Goal: Communication & Community: Share content

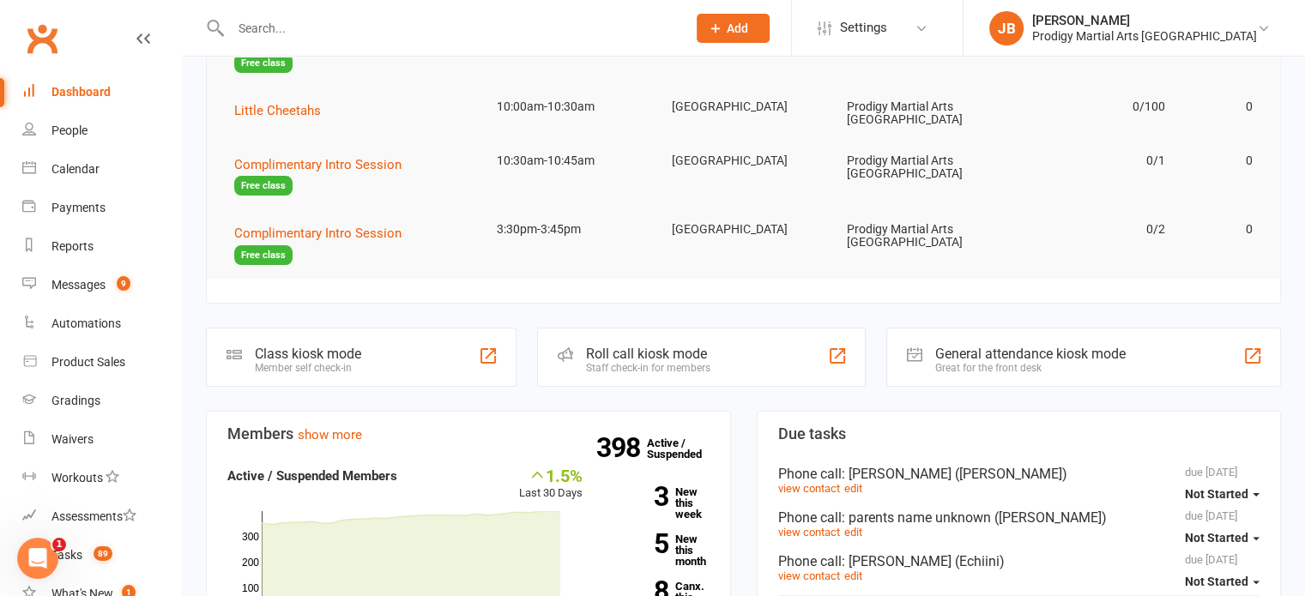
scroll to position [305, 0]
click at [89, 290] on div "Messages" at bounding box center [78, 285] width 54 height 14
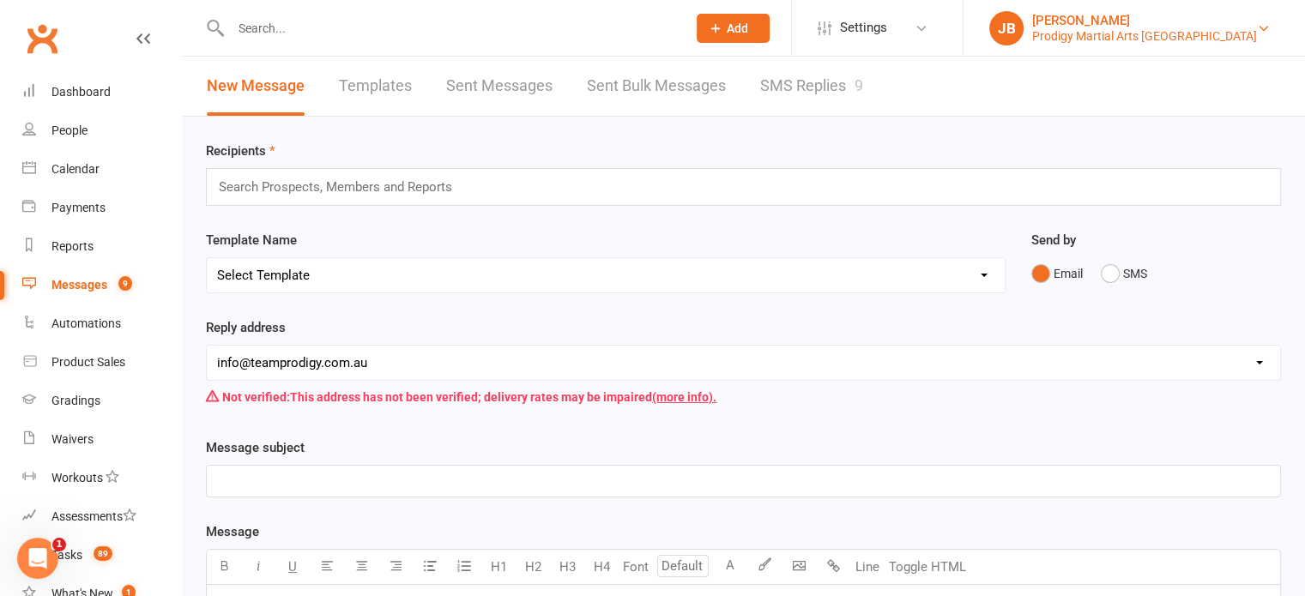
click at [1155, 28] on div "Prodigy Martial Arts [GEOGRAPHIC_DATA]" at bounding box center [1144, 35] width 225 height 15
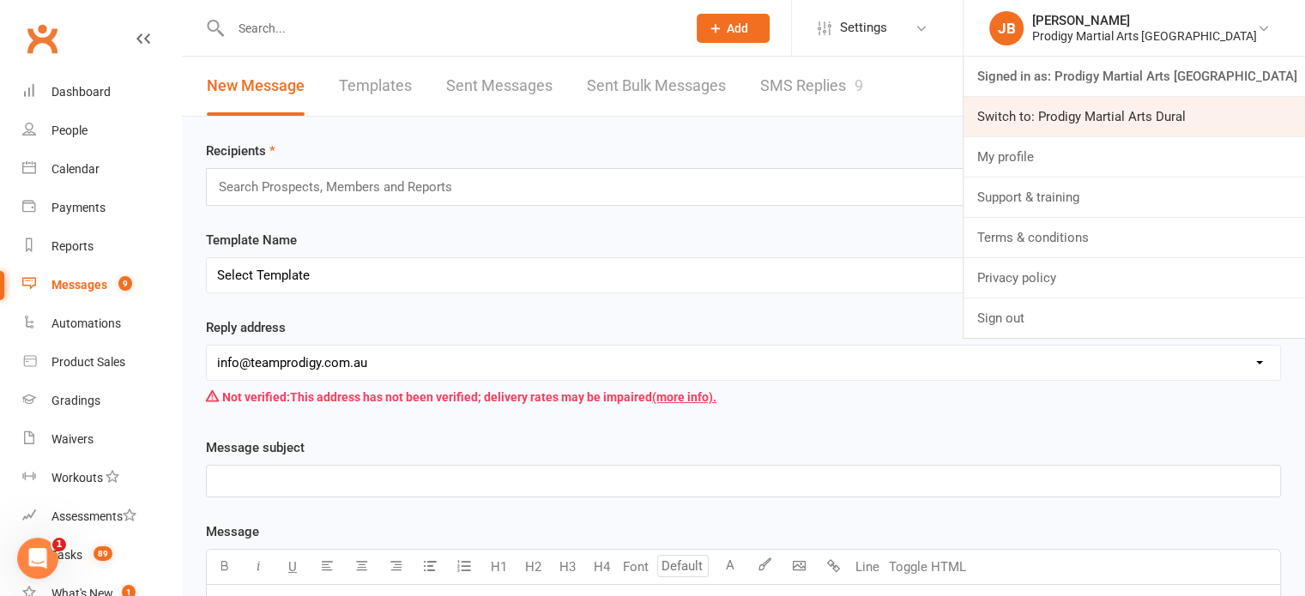
click at [1161, 113] on link "Switch to: Prodigy Martial Arts Dural" at bounding box center [1133, 116] width 341 height 39
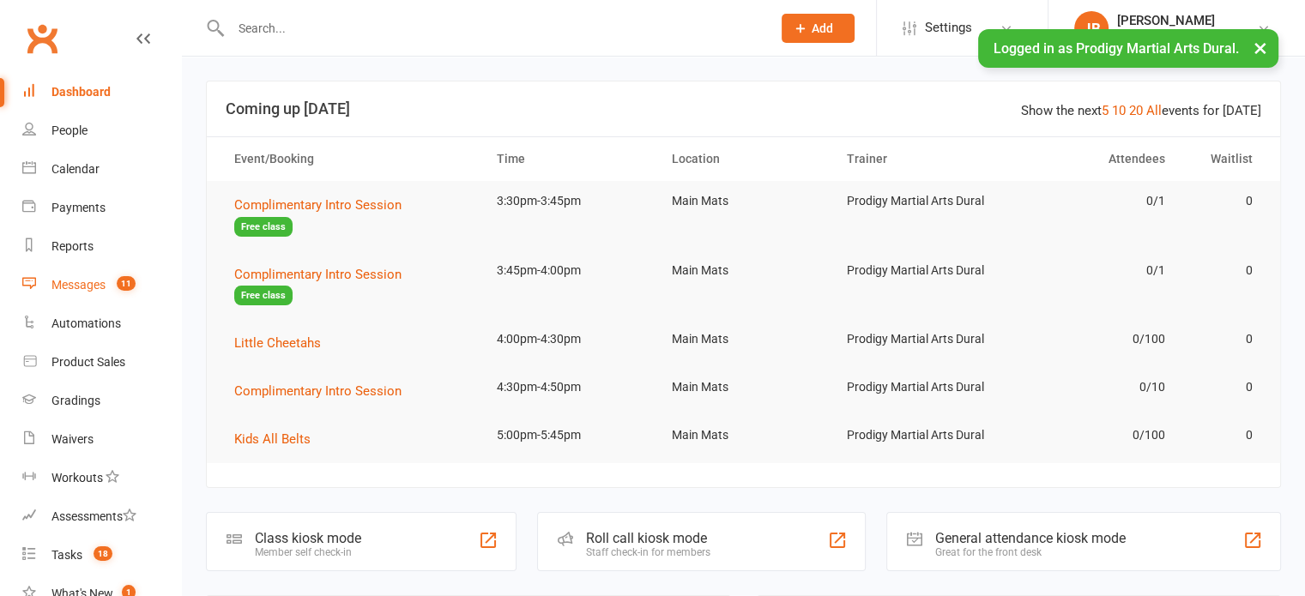
click at [93, 280] on div "Messages" at bounding box center [78, 285] width 54 height 14
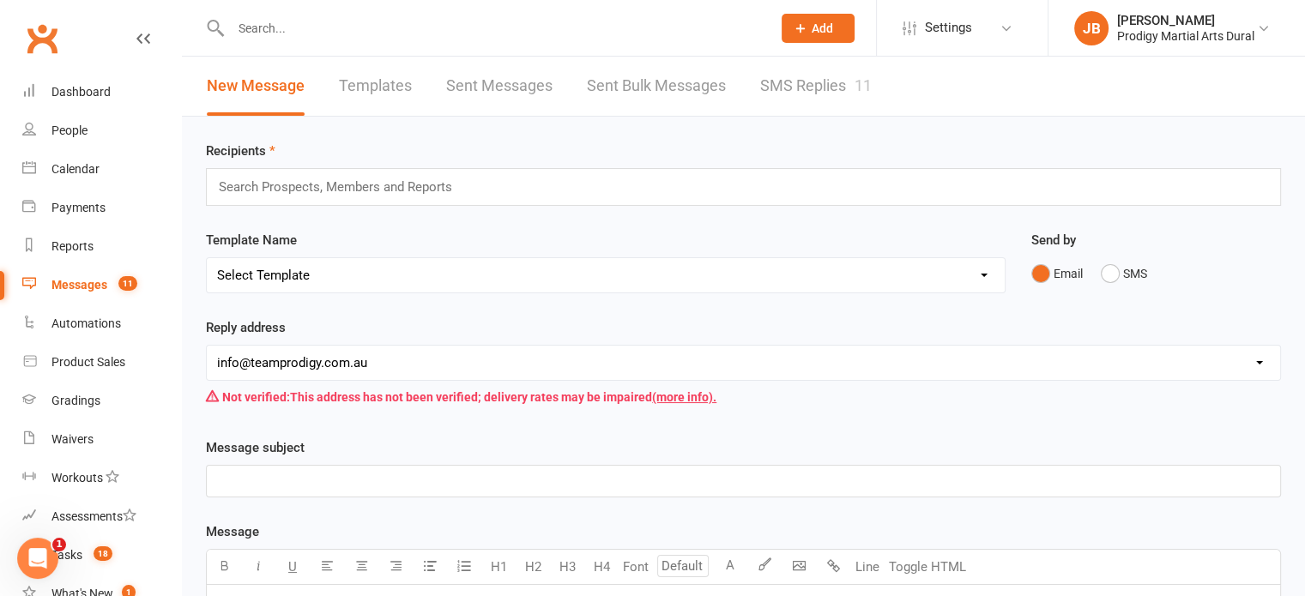
click at [777, 64] on link "SMS Replies 11" at bounding box center [816, 86] width 112 height 59
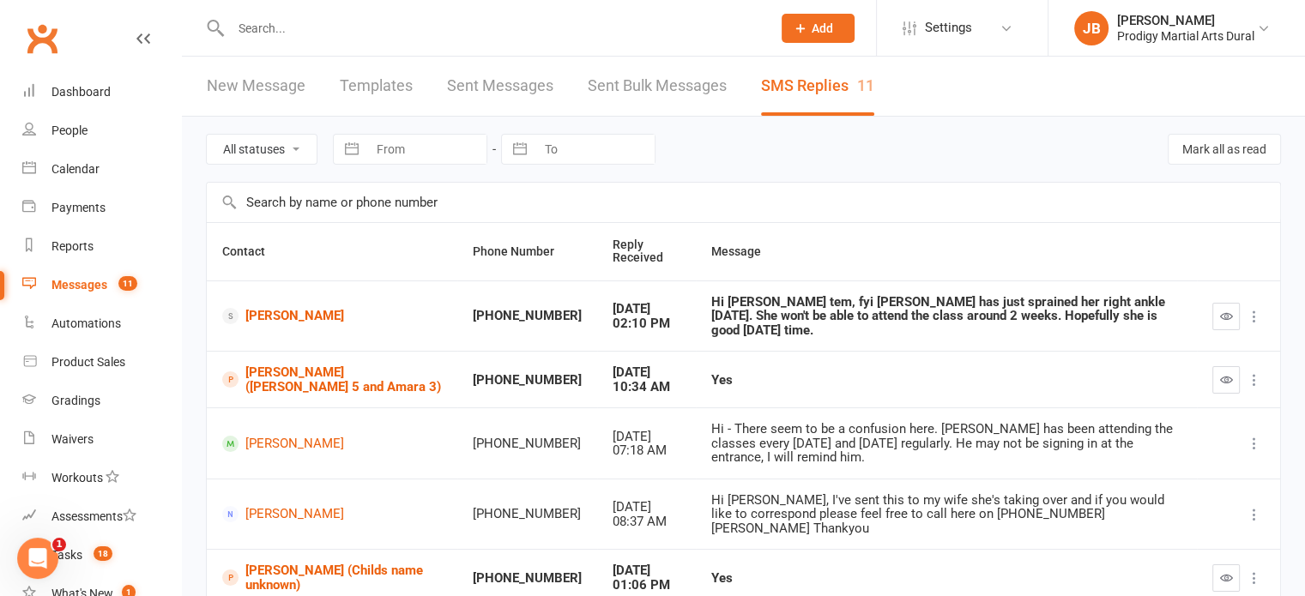
click at [479, 87] on link "Sent Messages" at bounding box center [500, 86] width 106 height 59
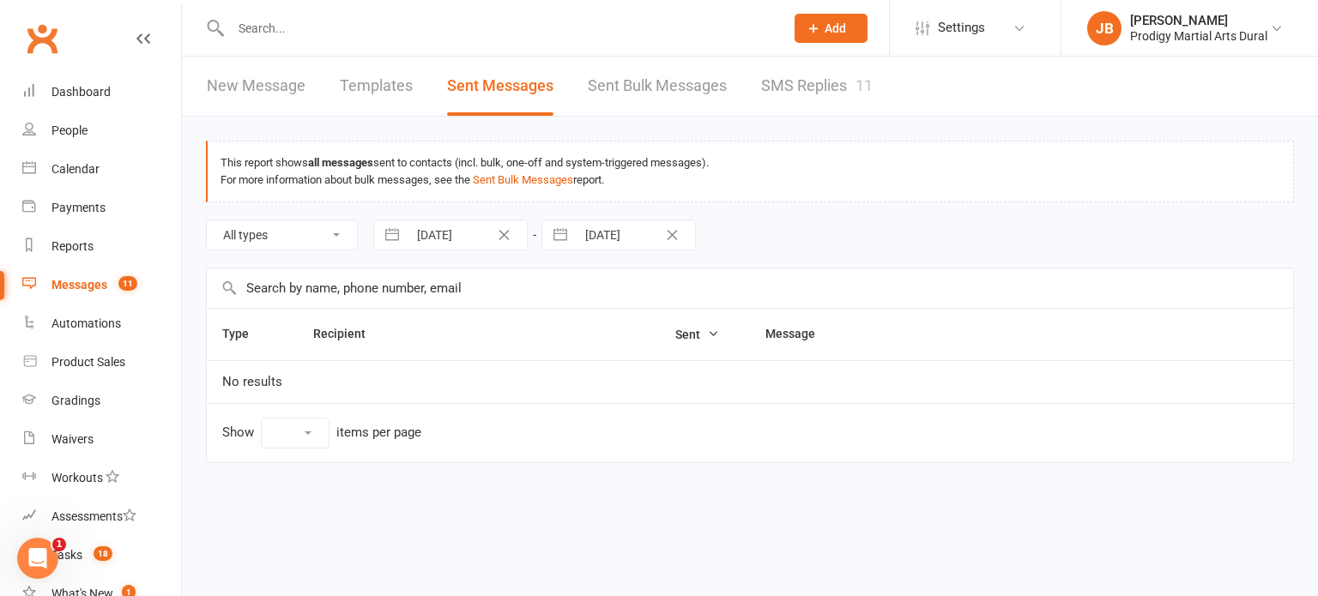
select select "10"
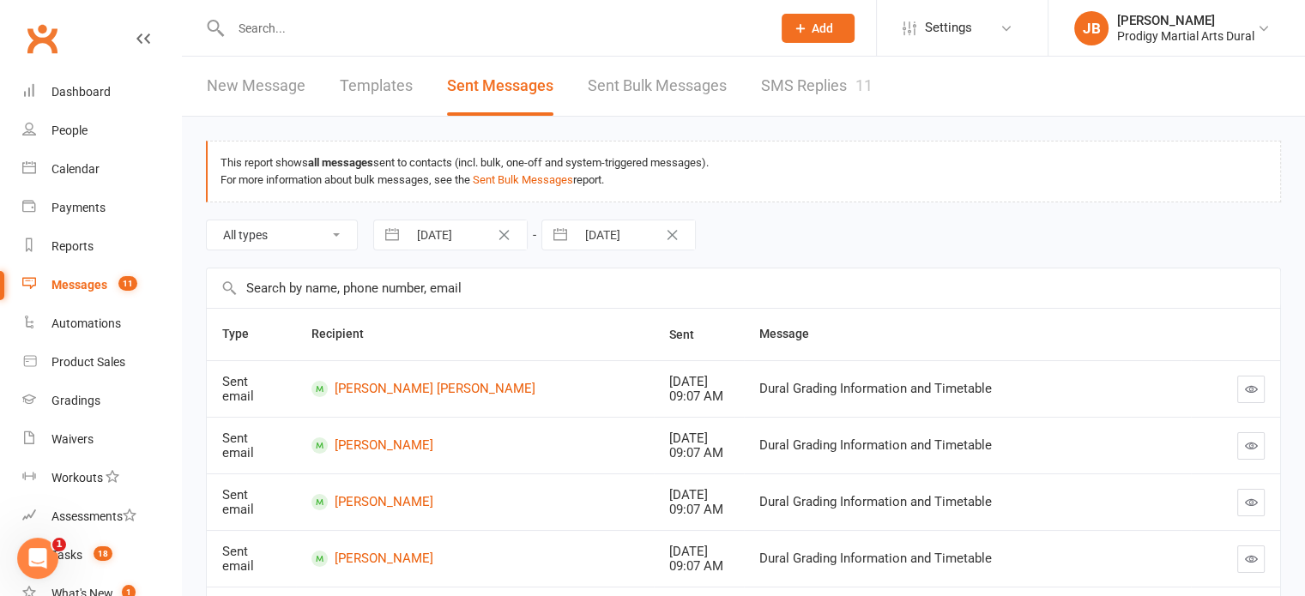
click at [648, 81] on link "Sent Bulk Messages" at bounding box center [657, 86] width 139 height 59
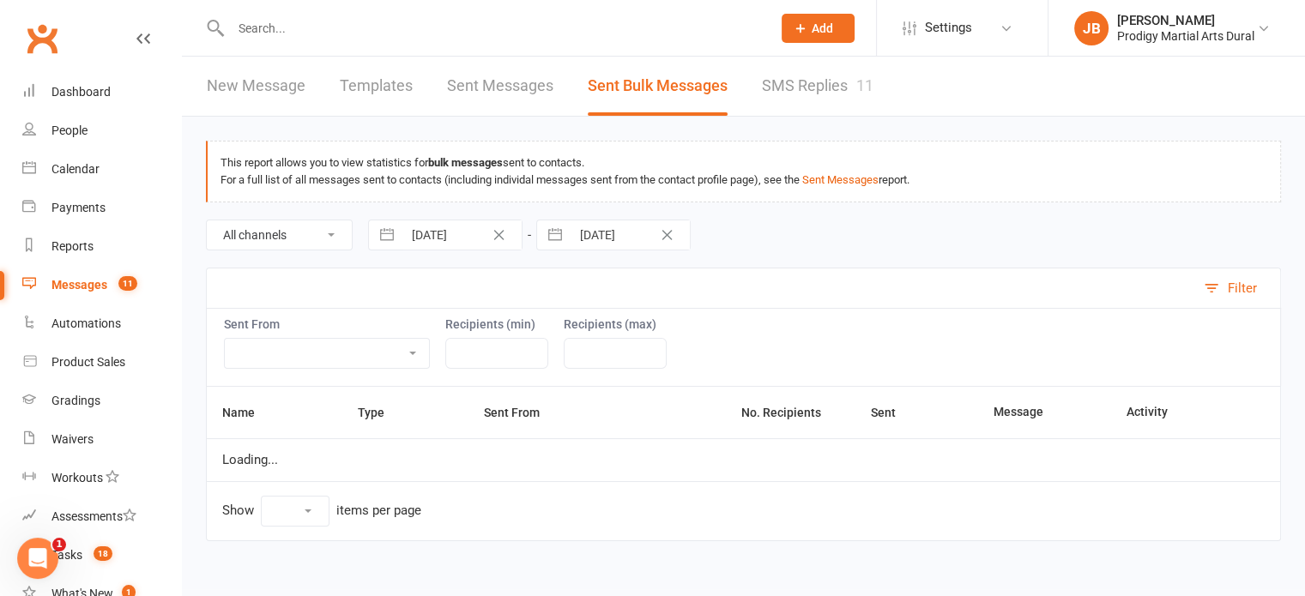
select select "100"
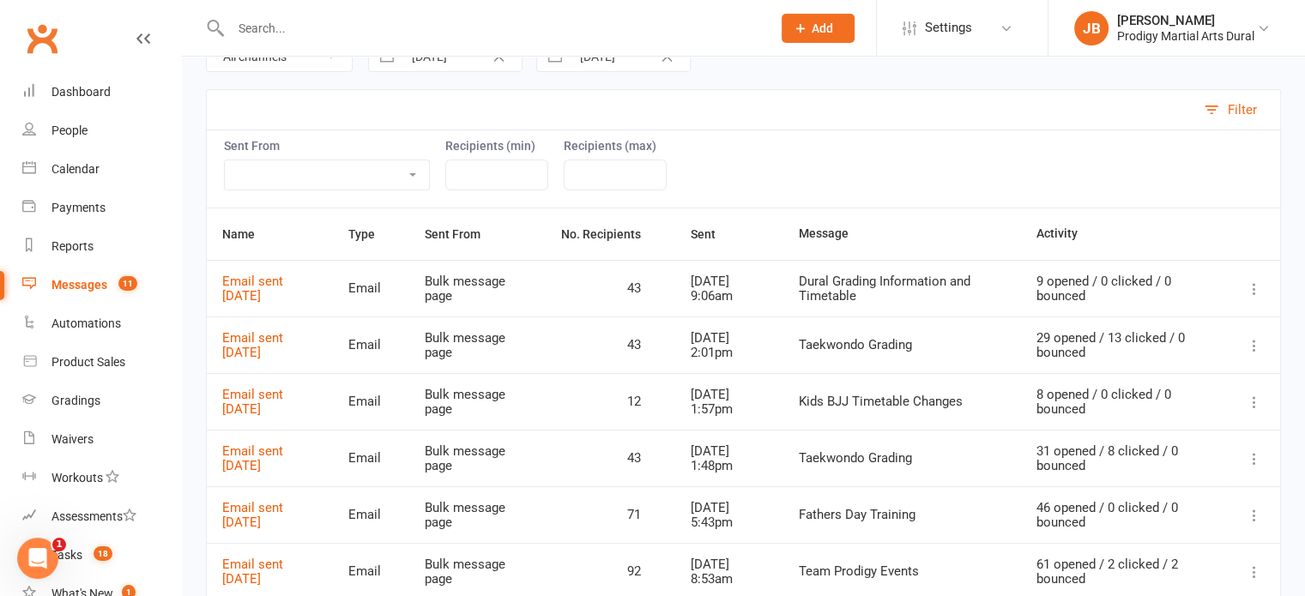
scroll to position [217, 0]
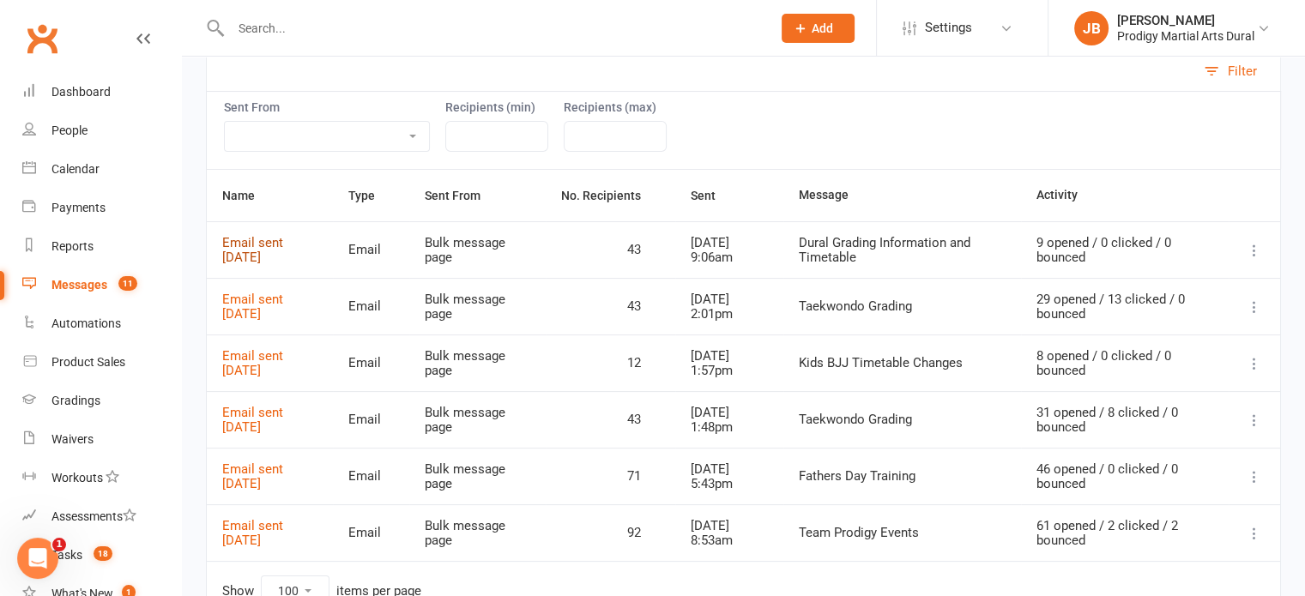
click at [283, 243] on link "Email sent 12 Sep 2025" at bounding box center [252, 250] width 61 height 30
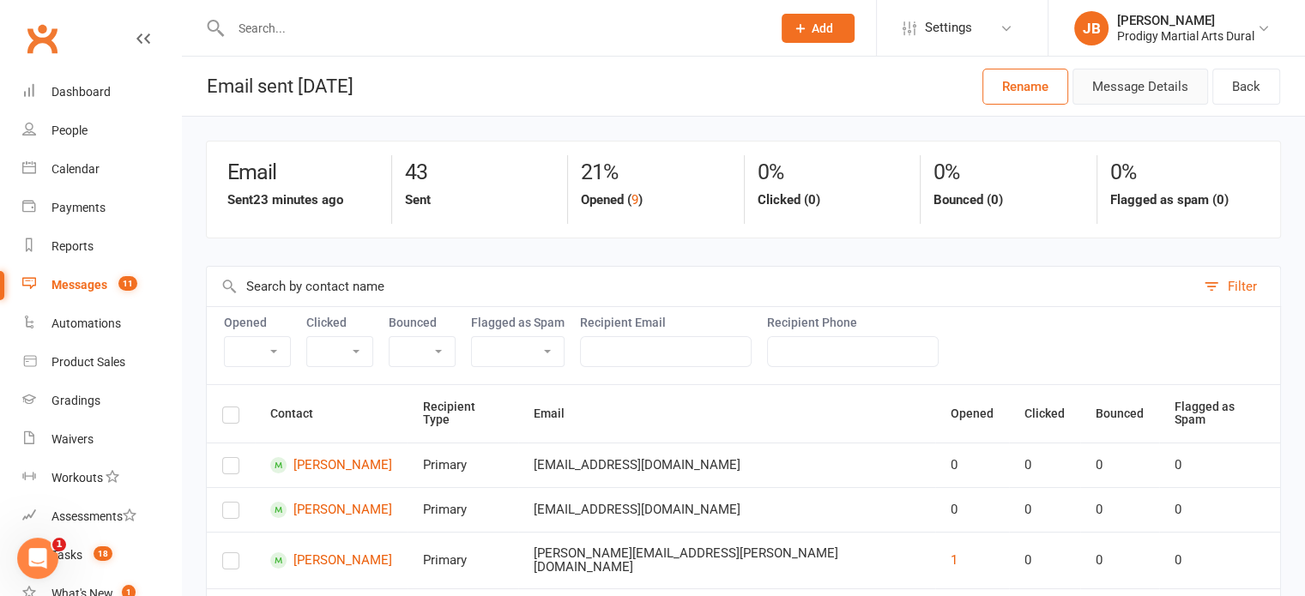
click at [1170, 82] on button "Message Details" at bounding box center [1140, 87] width 136 height 36
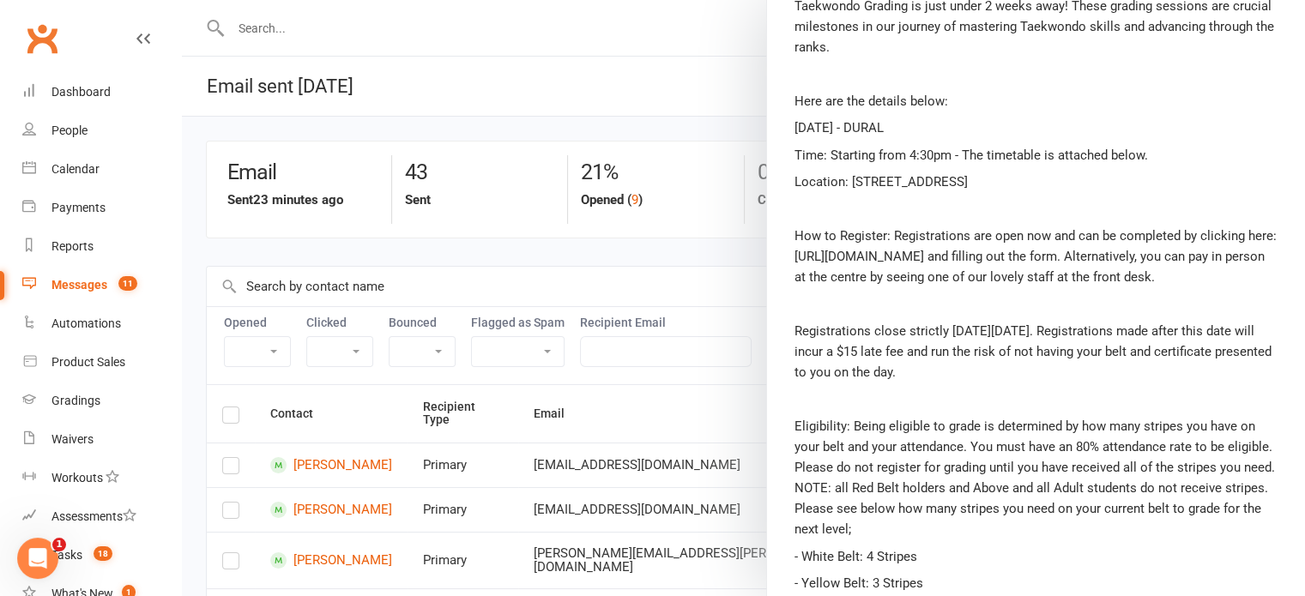
scroll to position [372, 0]
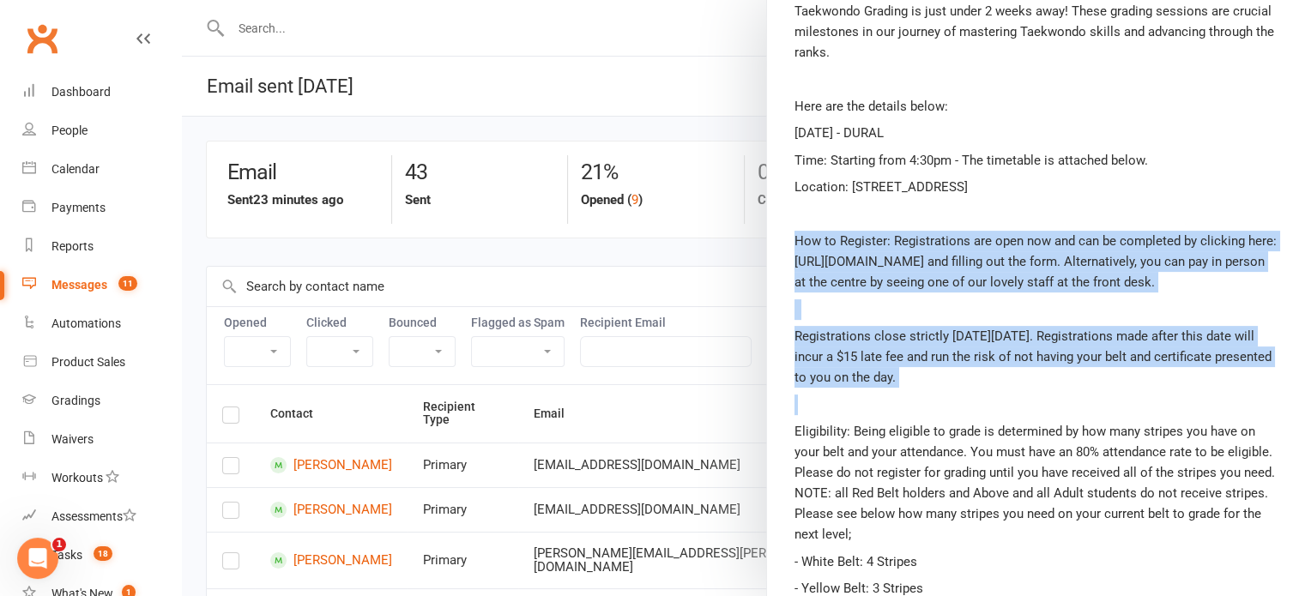
drag, startPoint x: 786, startPoint y: 240, endPoint x: 1095, endPoint y: 434, distance: 364.6
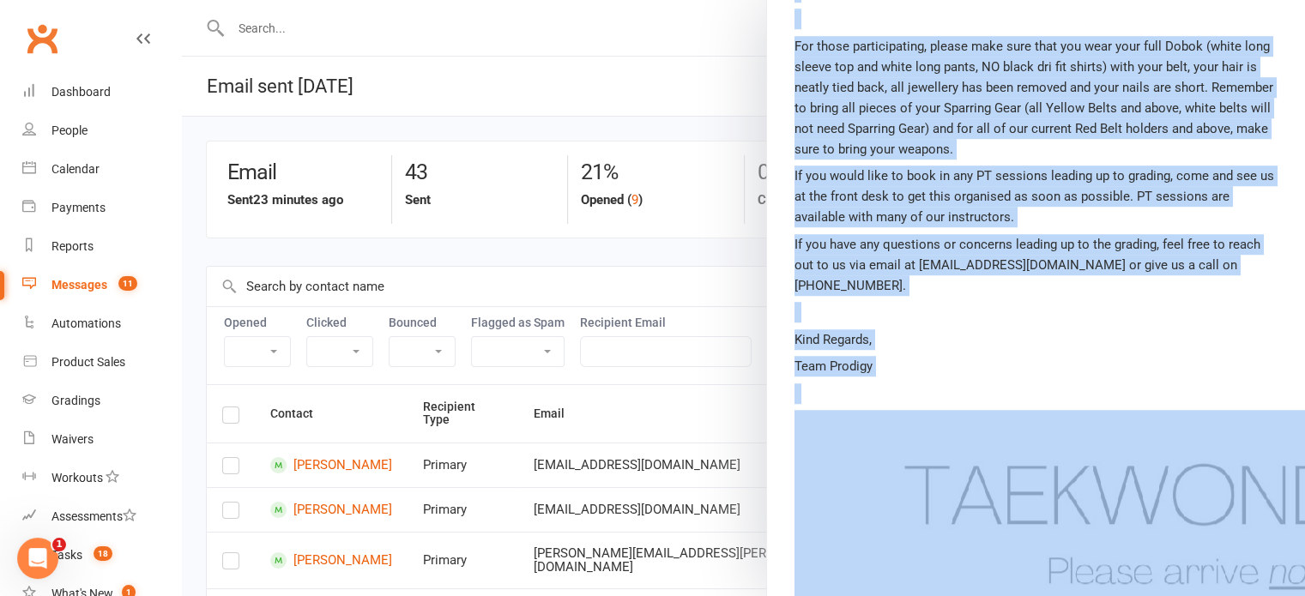
scroll to position [1227, 0]
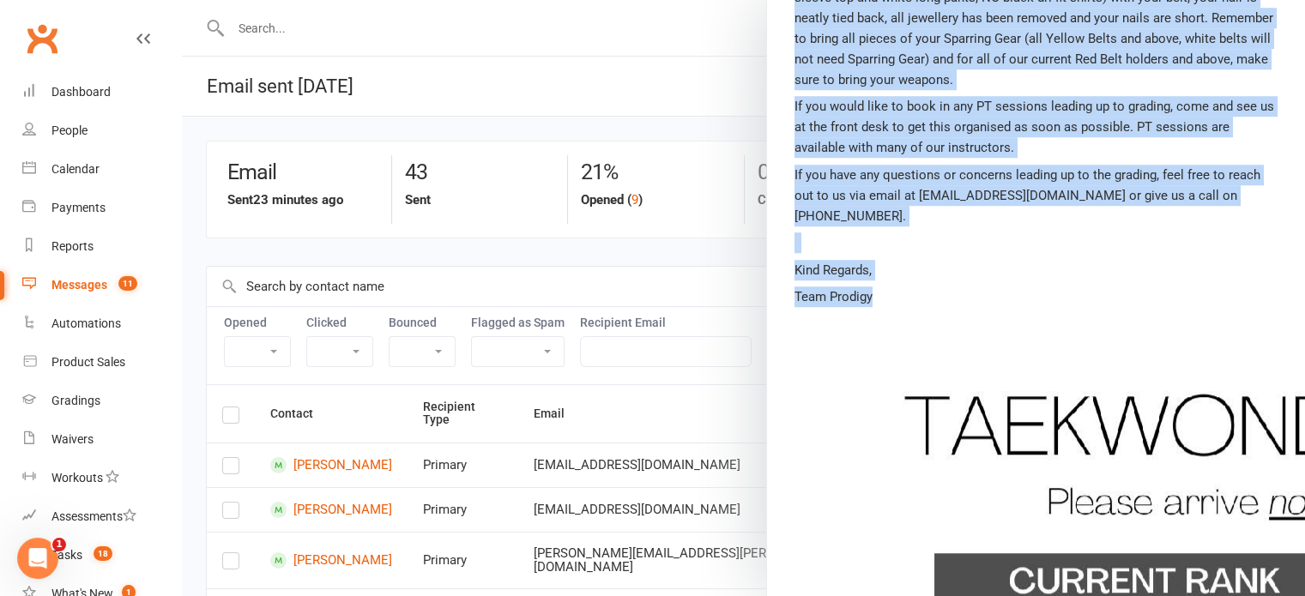
drag, startPoint x: 788, startPoint y: 236, endPoint x: 1043, endPoint y: 316, distance: 267.0
click at [1043, 316] on div "Hi Team, Taekwondo Grading is just under 2 weeks away! These grading sessions a…" at bounding box center [1035, 286] width 483 height 2389
copy div "How to Register: Registrations are open now and can be completed by clicking he…"
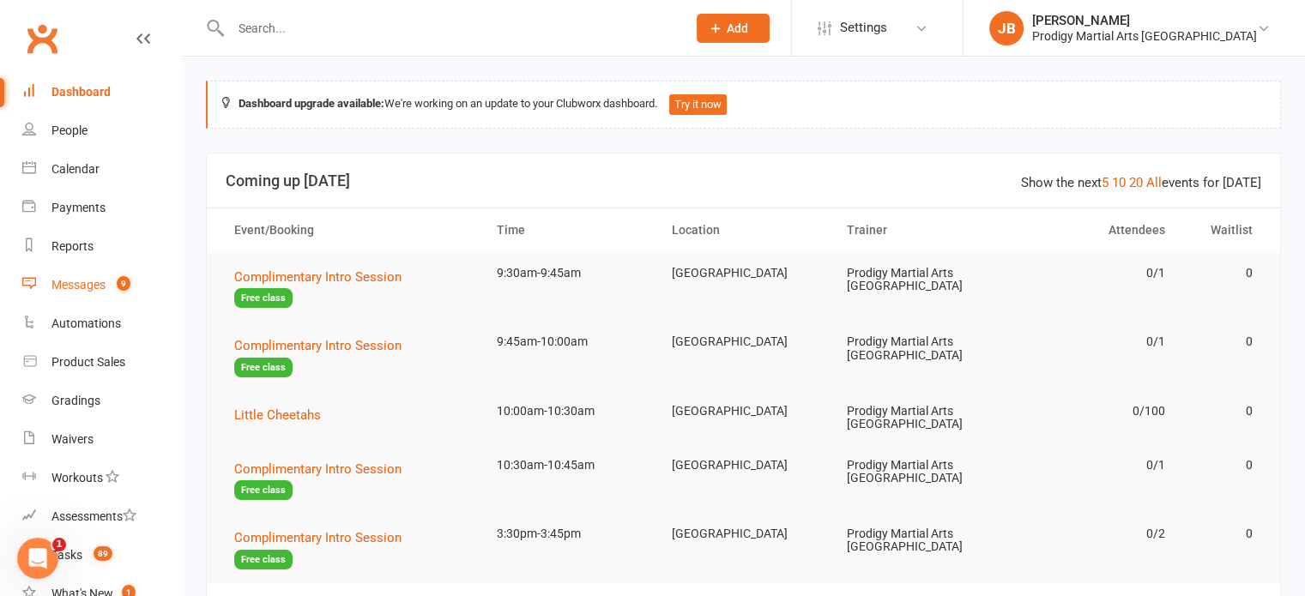
click at [72, 279] on div "Messages" at bounding box center [78, 285] width 54 height 14
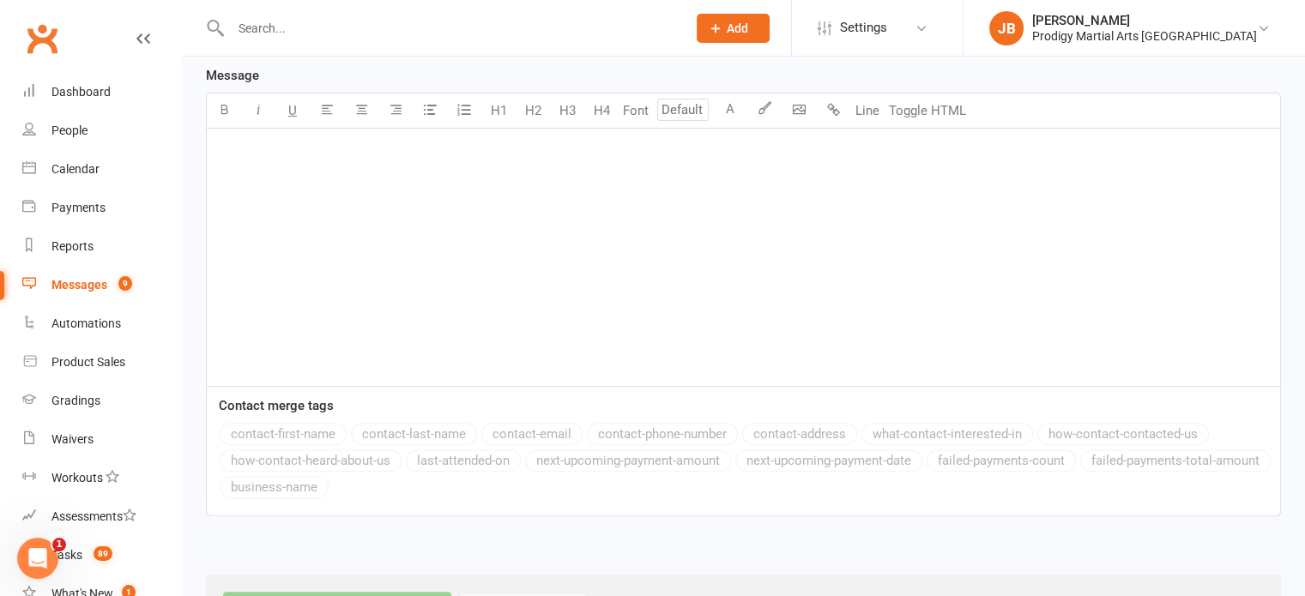
scroll to position [462, 0]
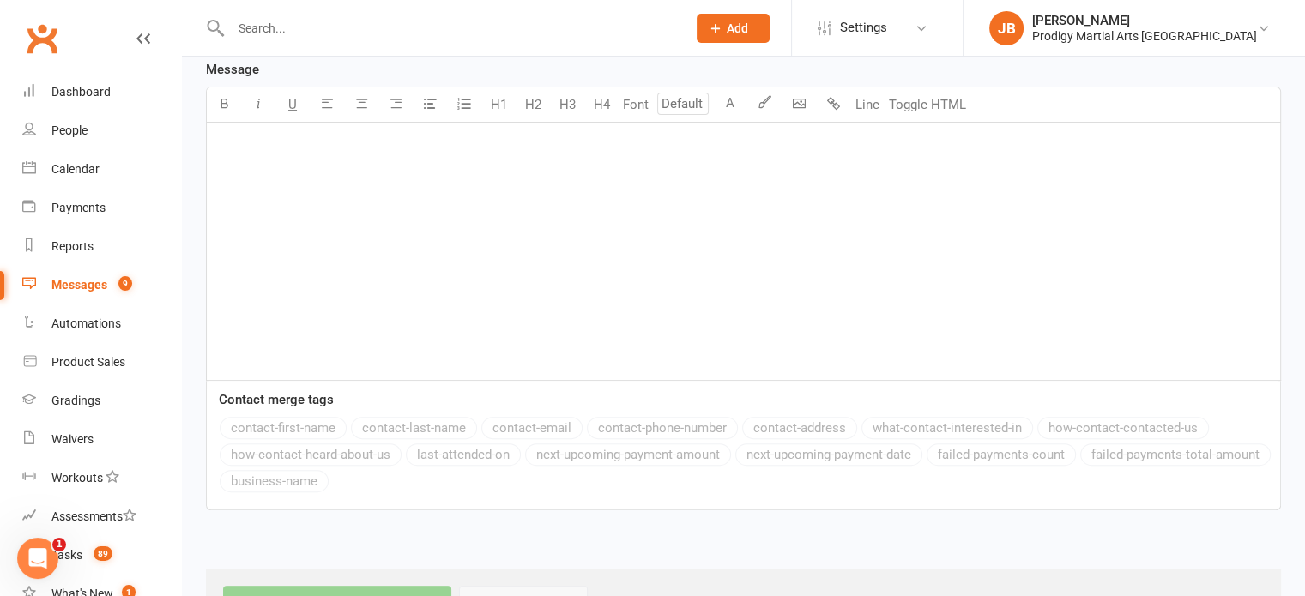
click at [391, 215] on div "﻿" at bounding box center [743, 251] width 1073 height 257
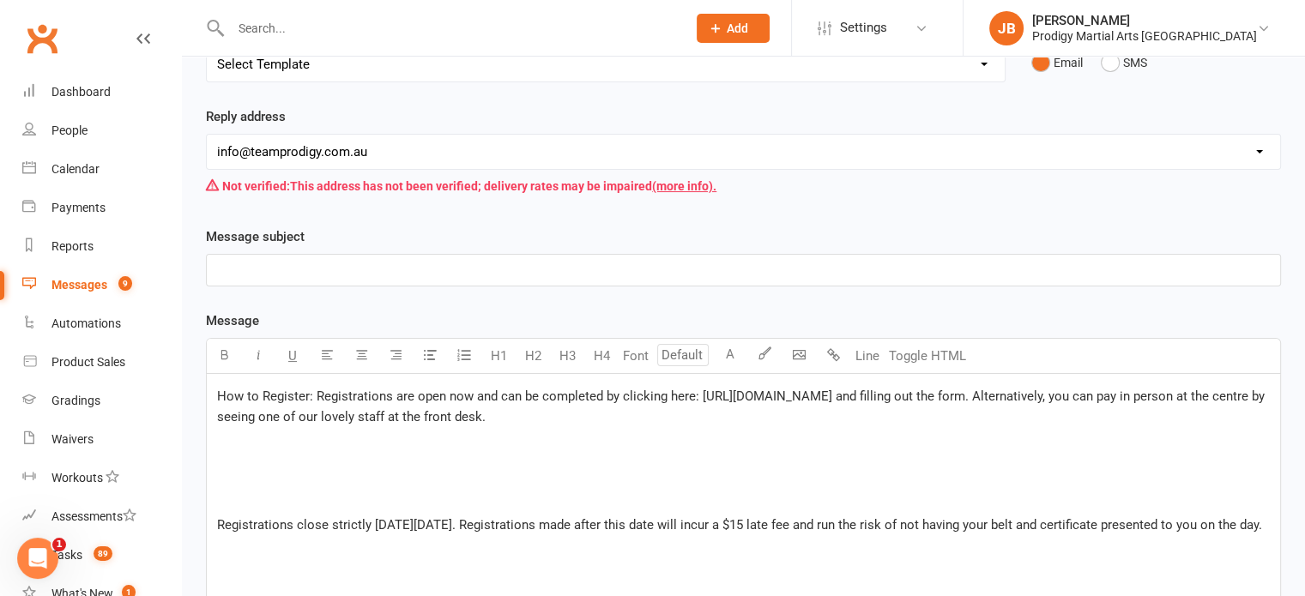
scroll to position [169, 0]
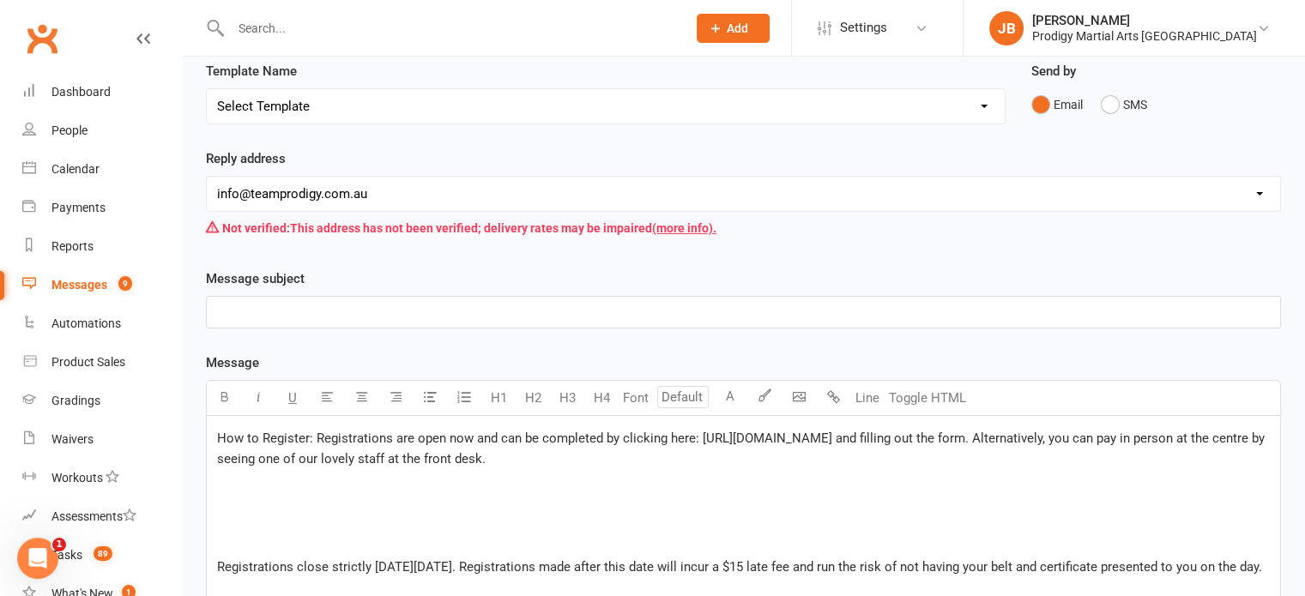
click at [338, 454] on span "How to Register: Registrations are open now and can be completed by clicking he…" at bounding box center [742, 449] width 1051 height 36
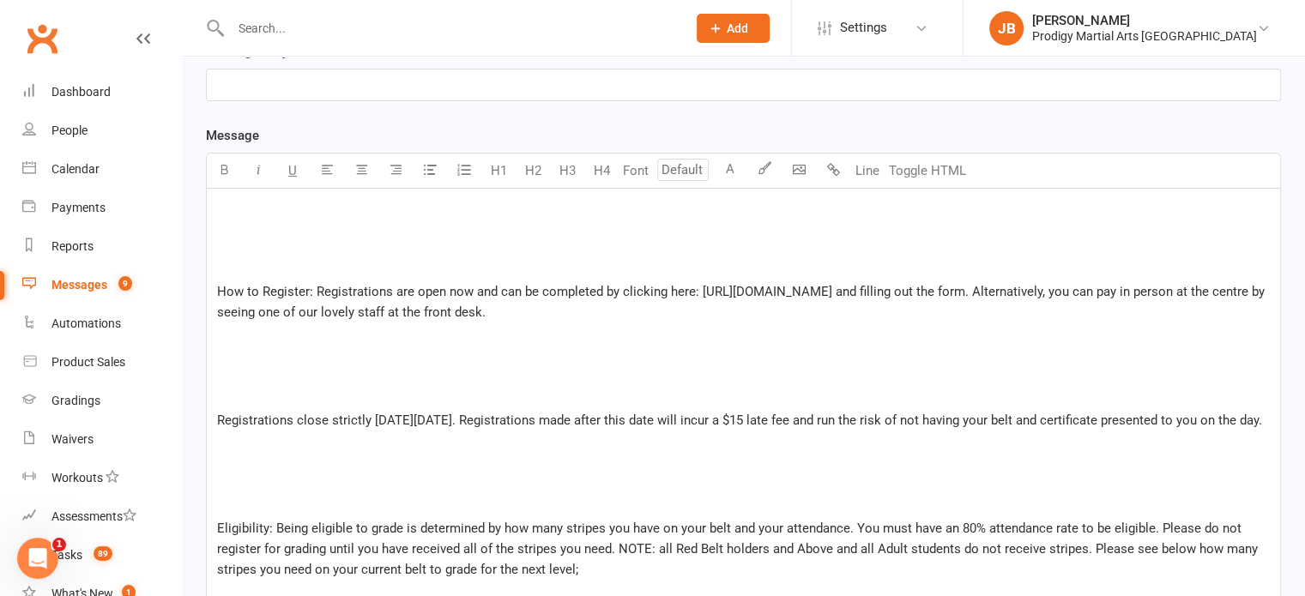
scroll to position [397, 0]
click at [219, 416] on span "Registrations close strictly on Saturday 14th September. Registrations made aft…" at bounding box center [739, 419] width 1045 height 15
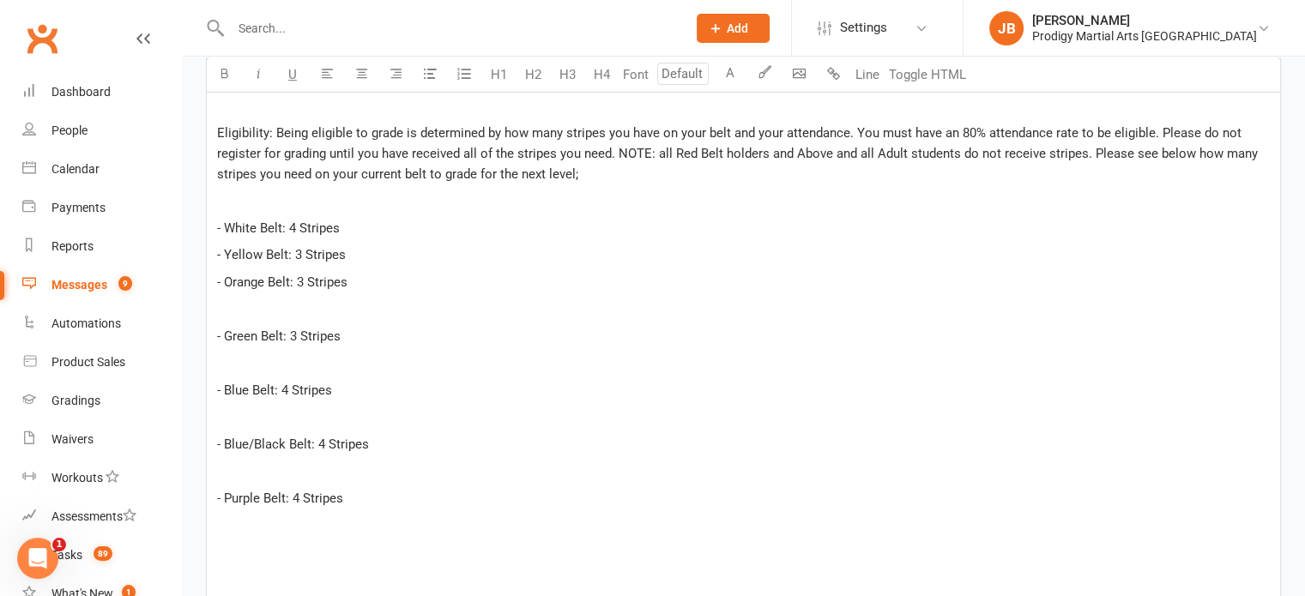
scroll to position [658, 0]
click at [214, 355] on div "﻿ ﻿ ﻿ How to Register: Registrations are open now and can be completed by click…" at bounding box center [743, 497] width 1073 height 1140
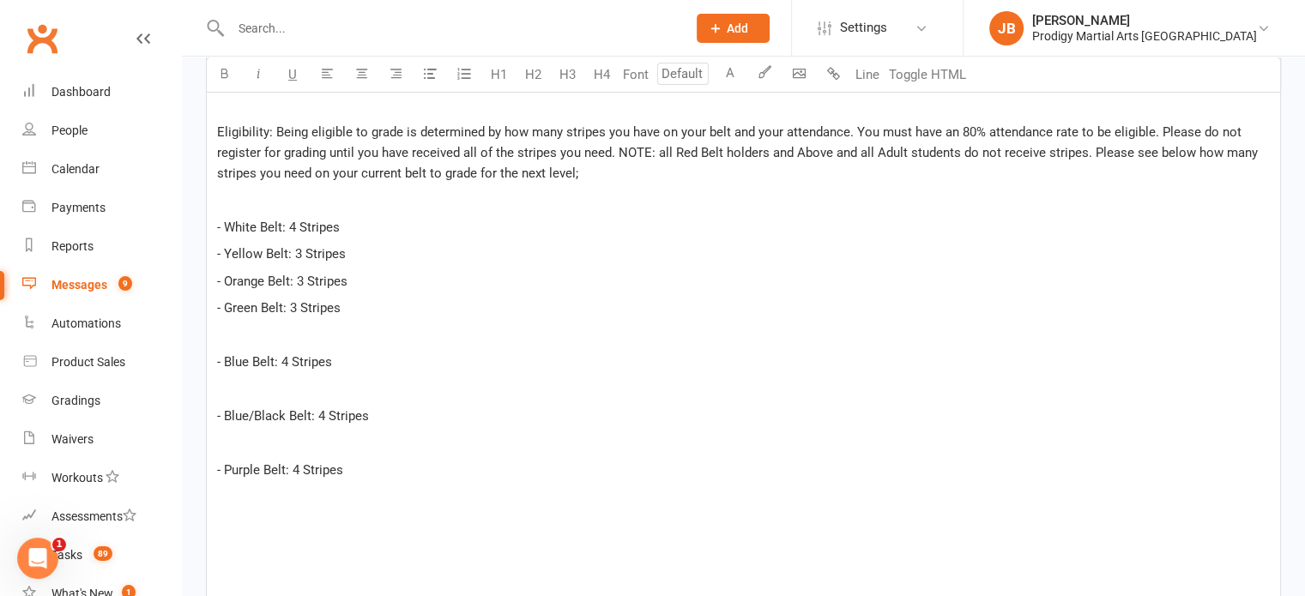
click at [212, 383] on div "﻿ ﻿ ﻿ How to Register: Registrations are open now and can be completed by click…" at bounding box center [743, 483] width 1073 height 1113
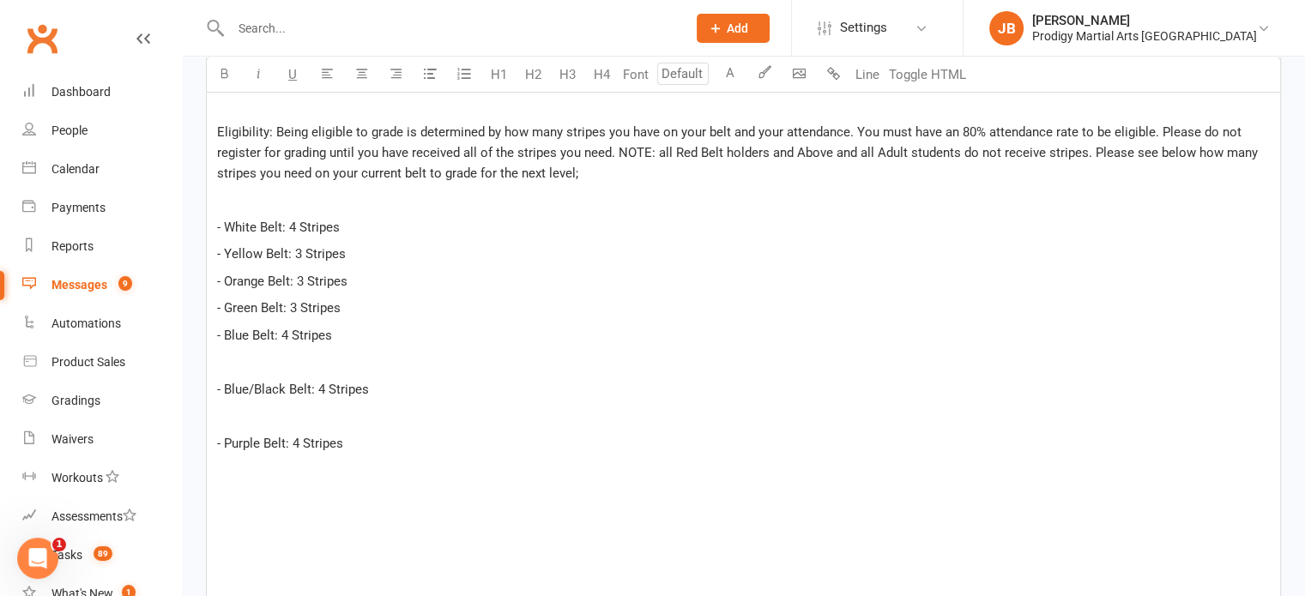
click at [215, 405] on div "﻿ ﻿ ﻿ How to Register: Registrations are open now and can be completed by click…" at bounding box center [743, 470] width 1073 height 1086
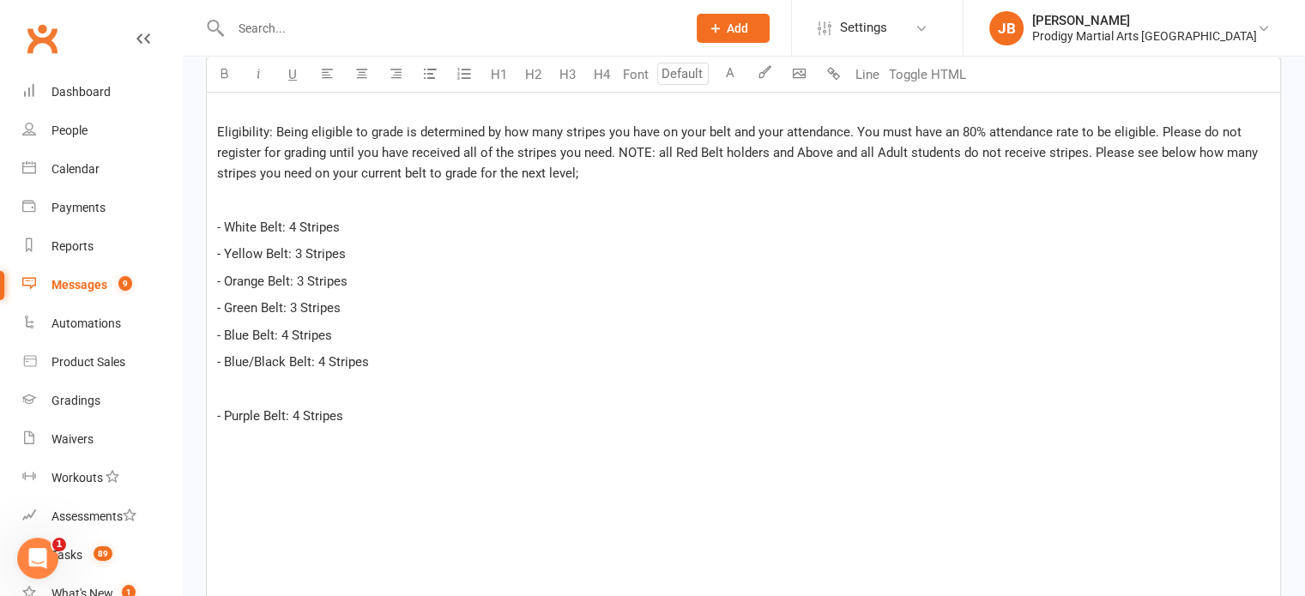
click at [217, 424] on span "- Purple Belt: 4 Stripes" at bounding box center [280, 415] width 126 height 15
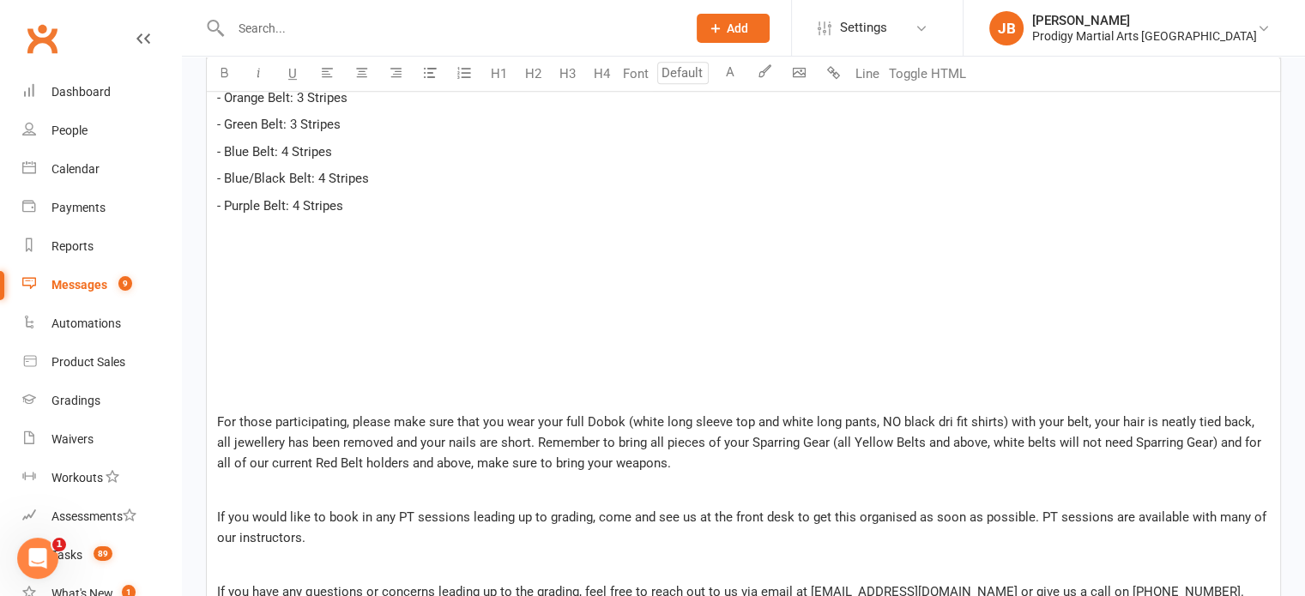
scroll to position [853, 0]
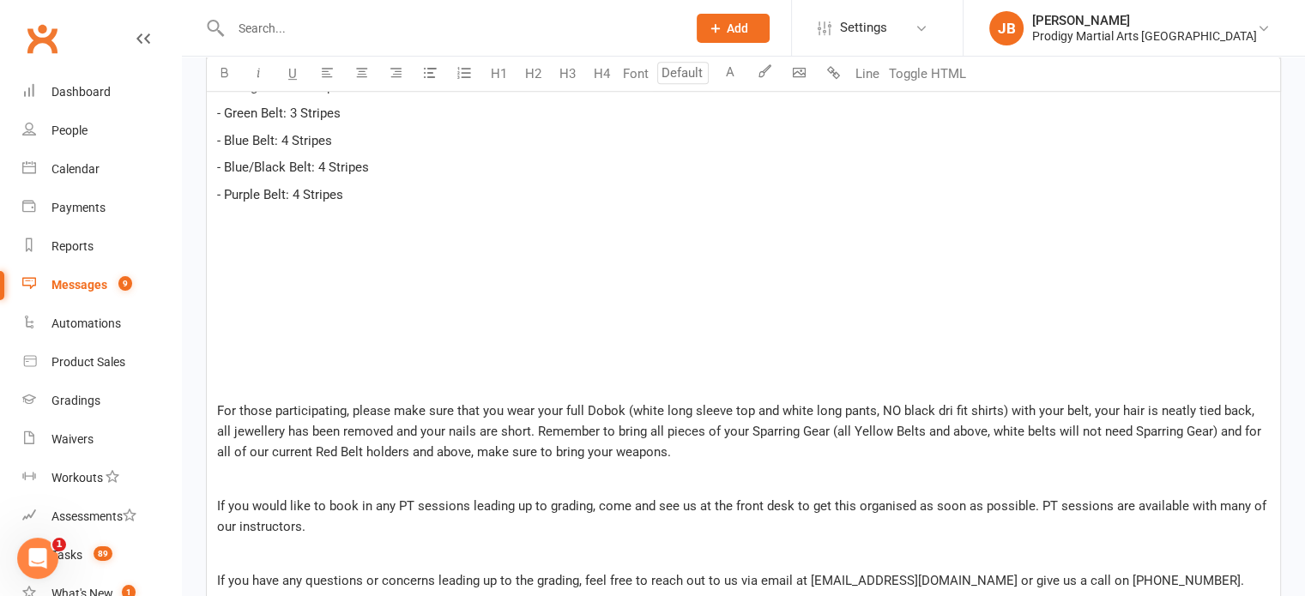
click at [215, 421] on div "﻿ ﻿ ﻿ How to Register: Registrations are open now and can be completed by click…" at bounding box center [743, 248] width 1073 height 1032
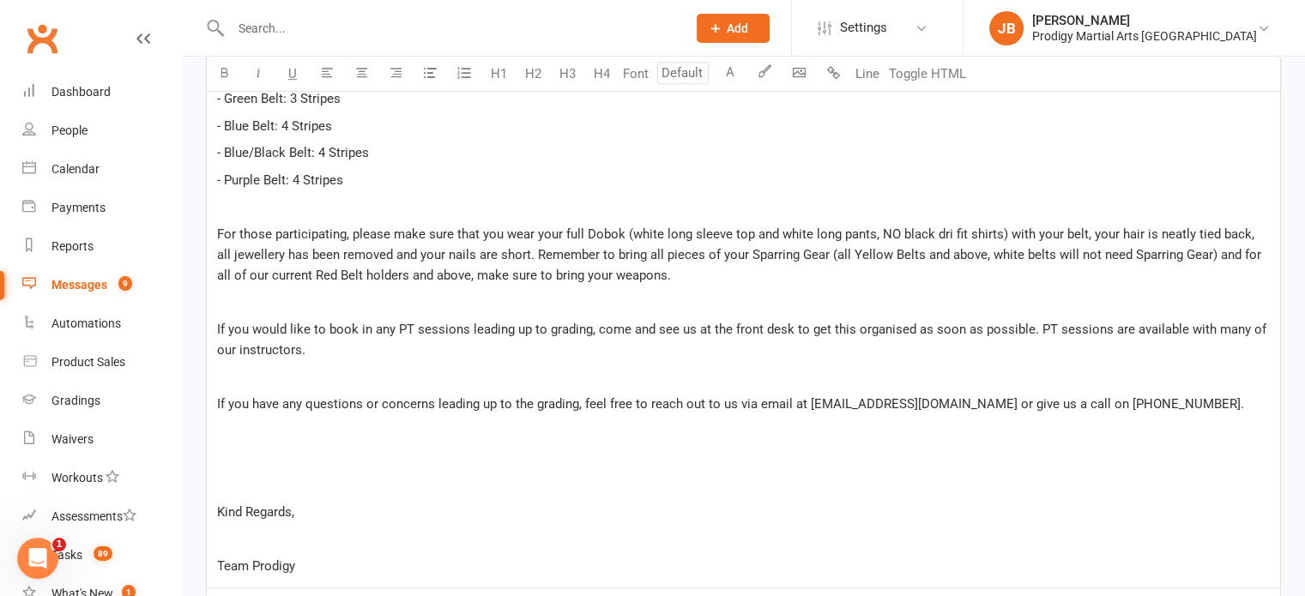
scroll to position [878, 0]
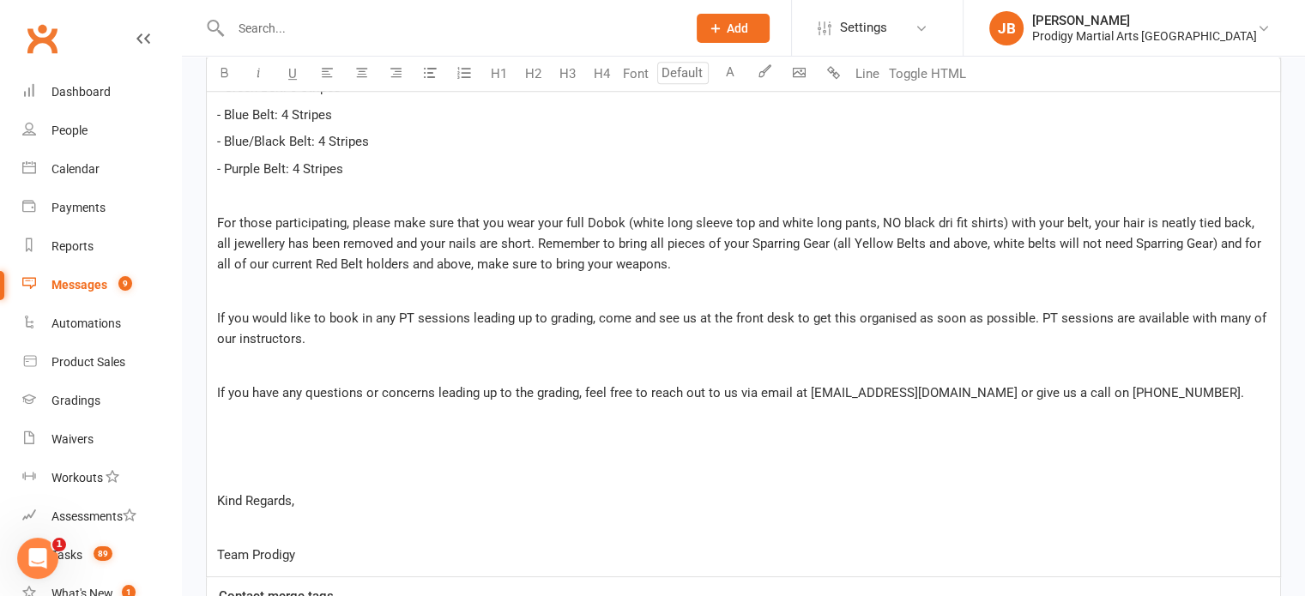
click at [214, 333] on div "﻿ ﻿ ﻿ How to Register: Registrations are open now and can be completed by click…" at bounding box center [743, 142] width 1073 height 870
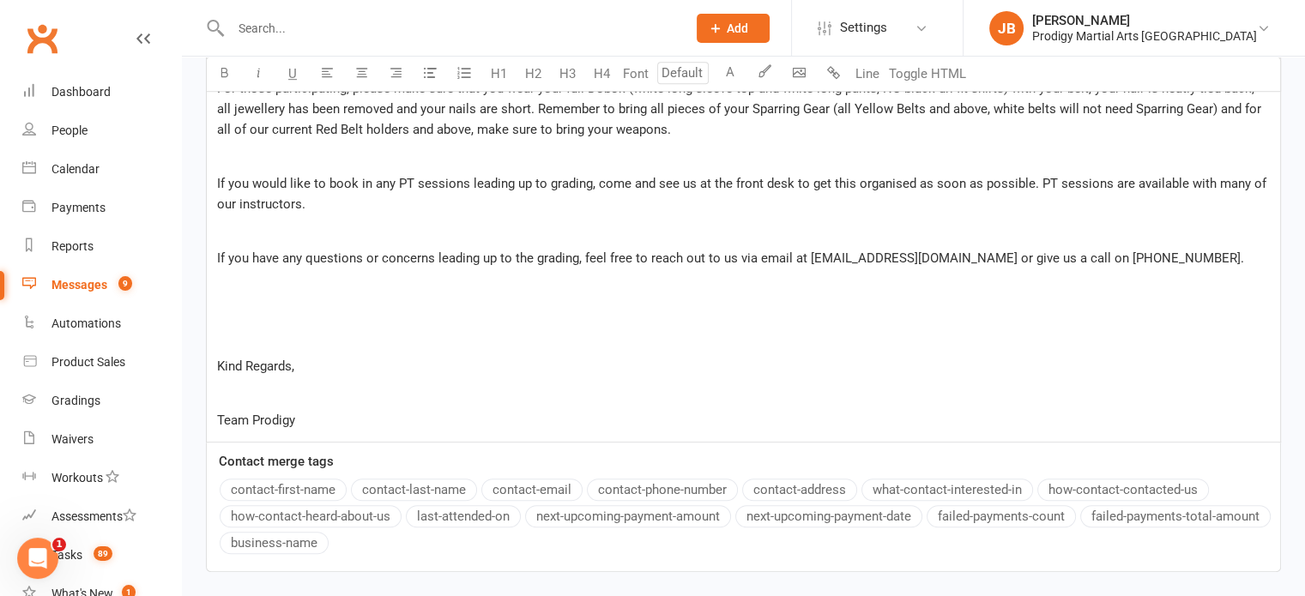
scroll to position [1014, 0]
click at [213, 435] on div "﻿ ﻿ ﻿ How to Register: Registrations are open now and can be completed by click…" at bounding box center [743, 6] width 1073 height 870
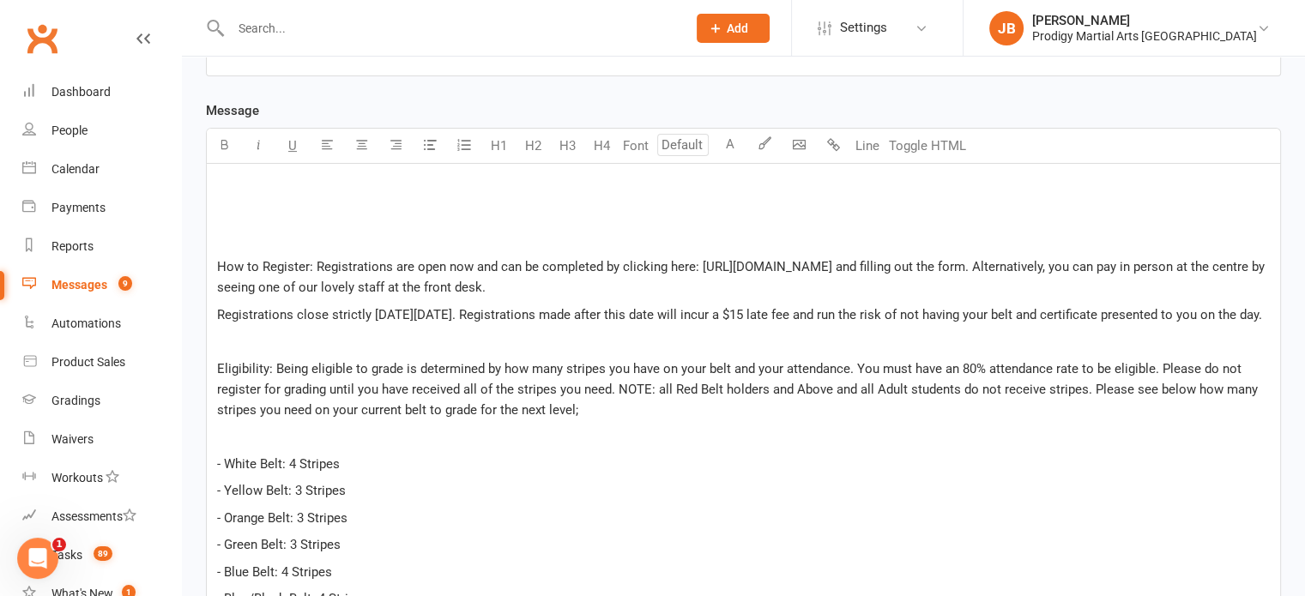
scroll to position [399, 0]
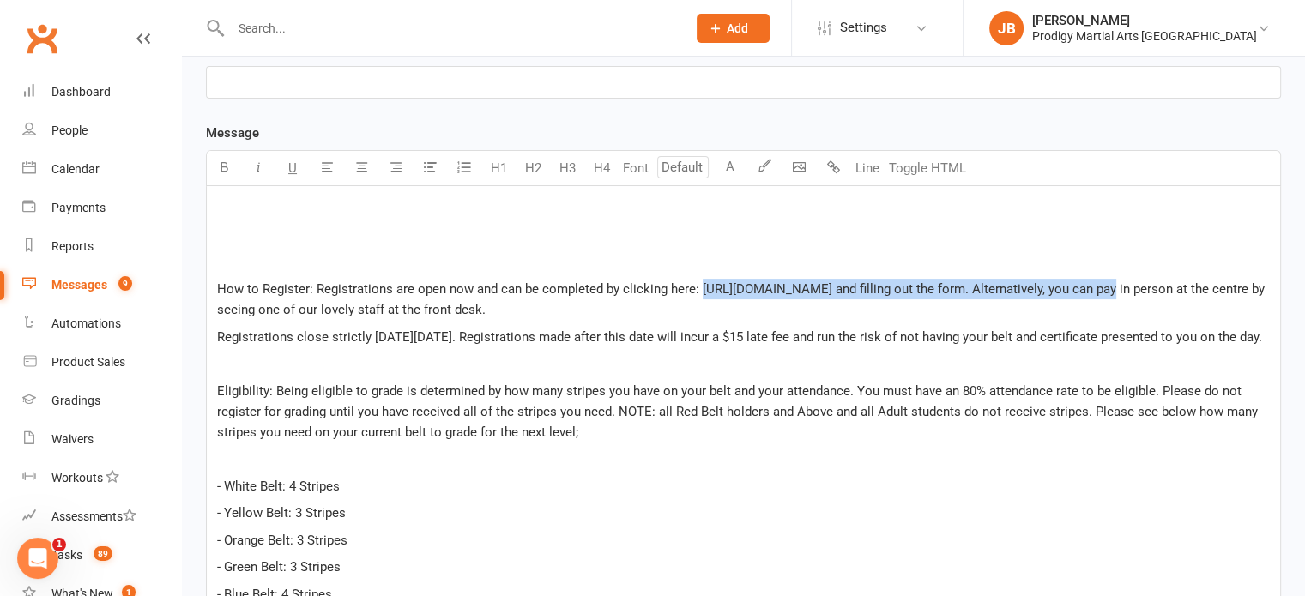
drag, startPoint x: 699, startPoint y: 283, endPoint x: 1153, endPoint y: 280, distance: 453.8
click at [1153, 281] on span "How to Register: Registrations are open now and can be completed by clicking he…" at bounding box center [742, 299] width 1051 height 36
copy span "https://pmamembershipupdate.formstack.com/forms/pma_grading_application"
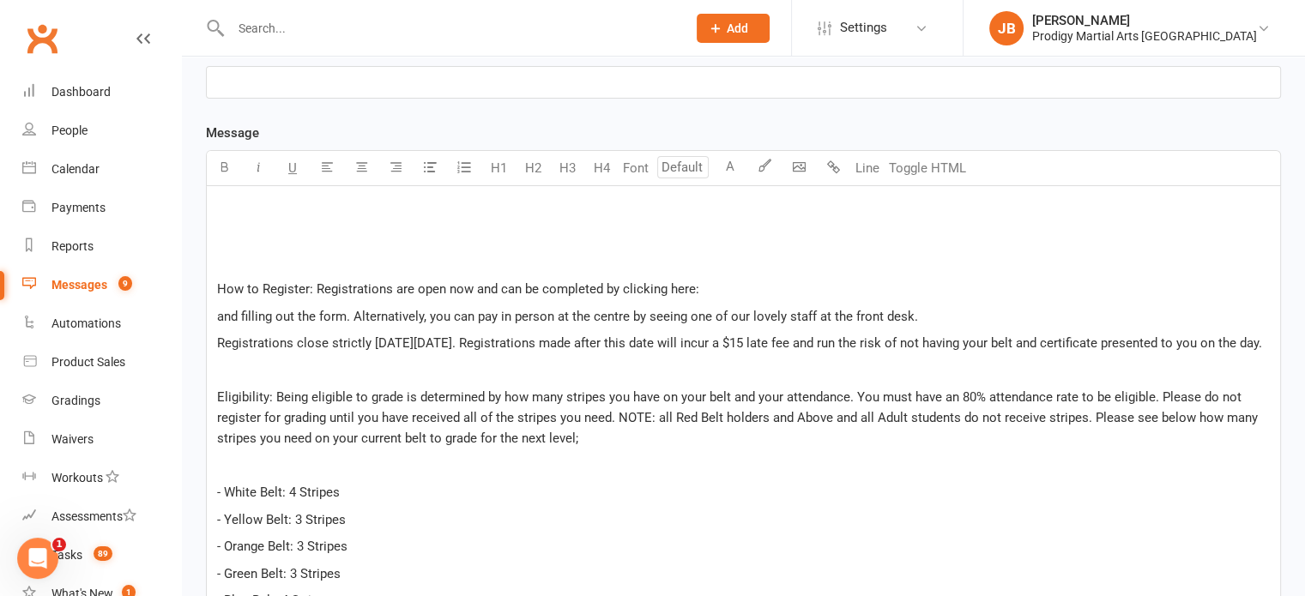
click at [817, 279] on p "How to Register: Registrations are open now and can be completed by clicking he…" at bounding box center [743, 289] width 1053 height 21
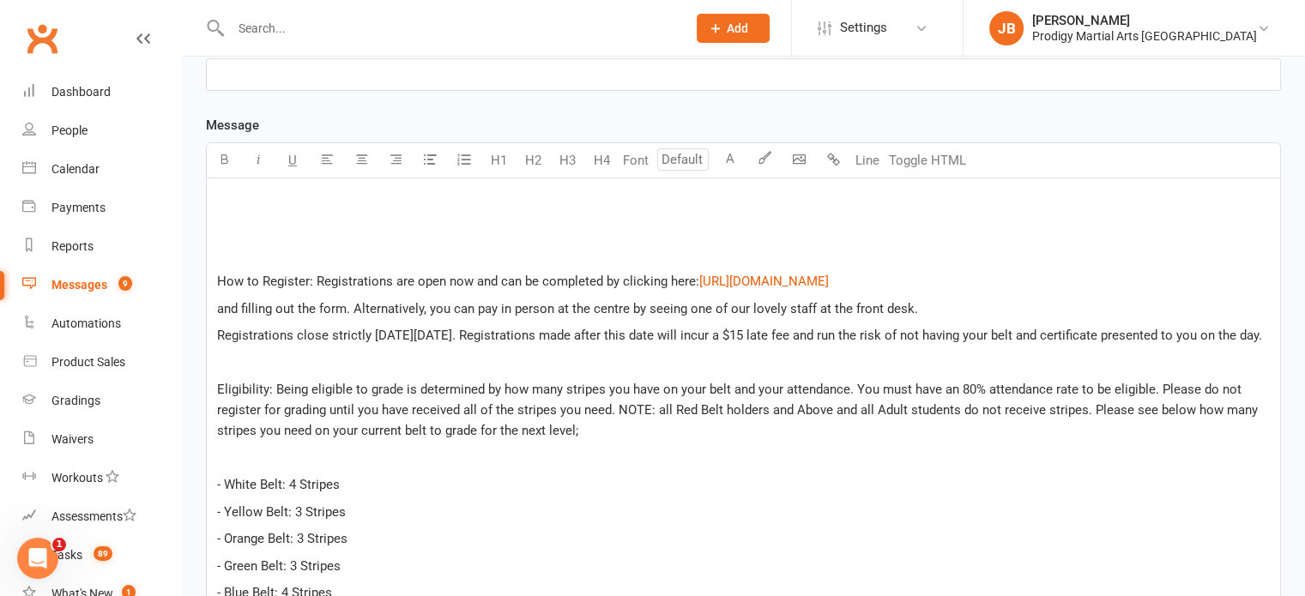
scroll to position [413, 0]
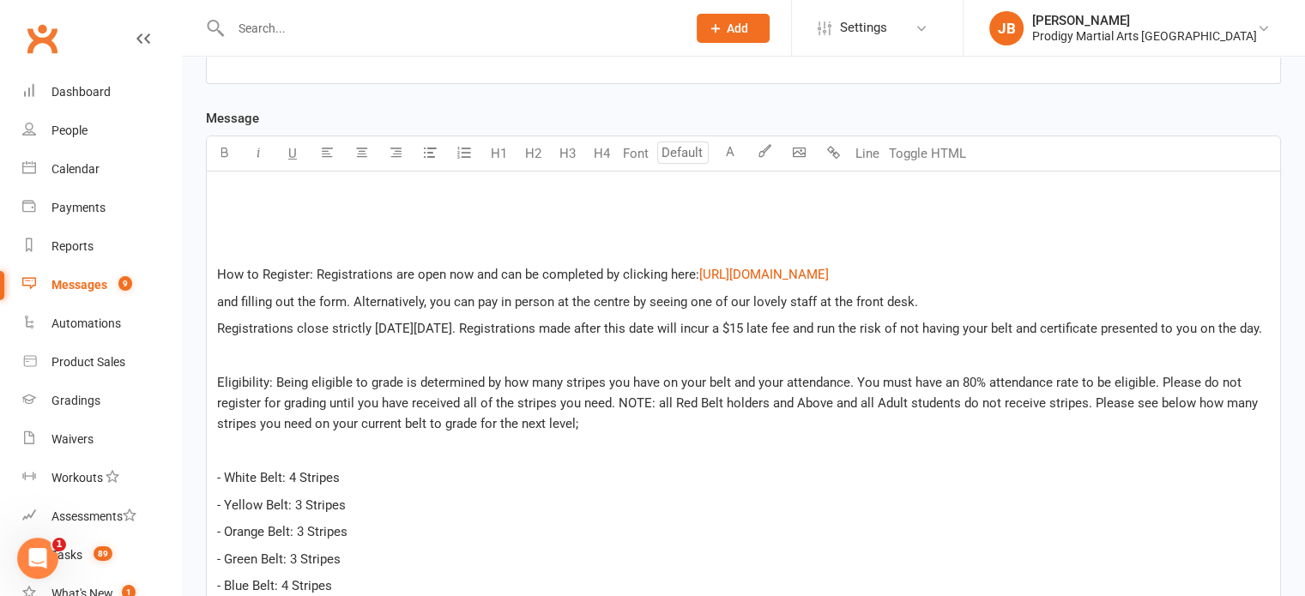
click at [241, 188] on p "﻿" at bounding box center [743, 194] width 1053 height 21
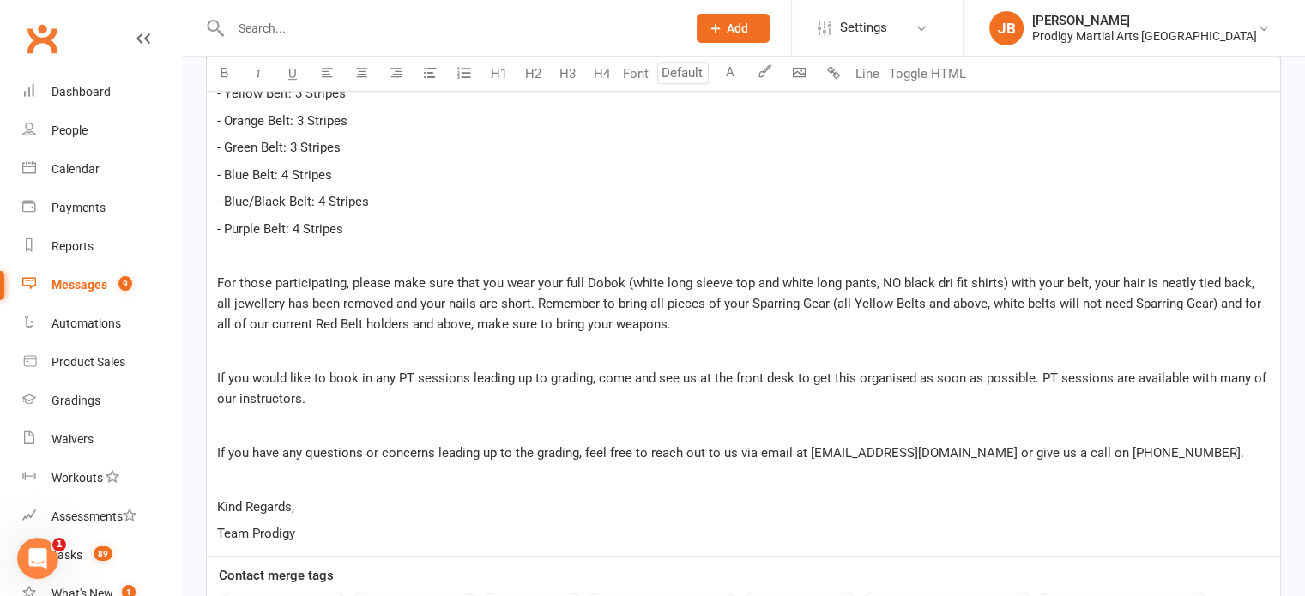
scroll to position [929, 0]
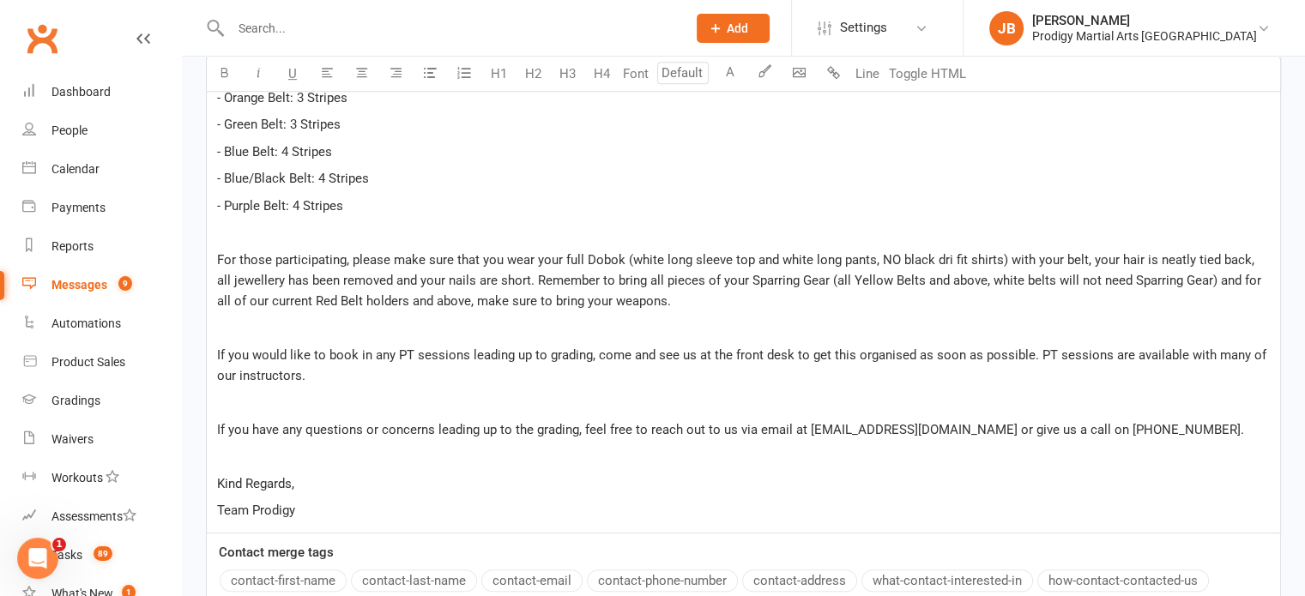
click at [576, 494] on p "Kind Regards," at bounding box center [743, 483] width 1053 height 21
click at [538, 533] on div "Hi Team, ﻿ ﻿ Just a friendly reminder that grading is just one week away! Pleas…" at bounding box center [743, 94] width 1073 height 877
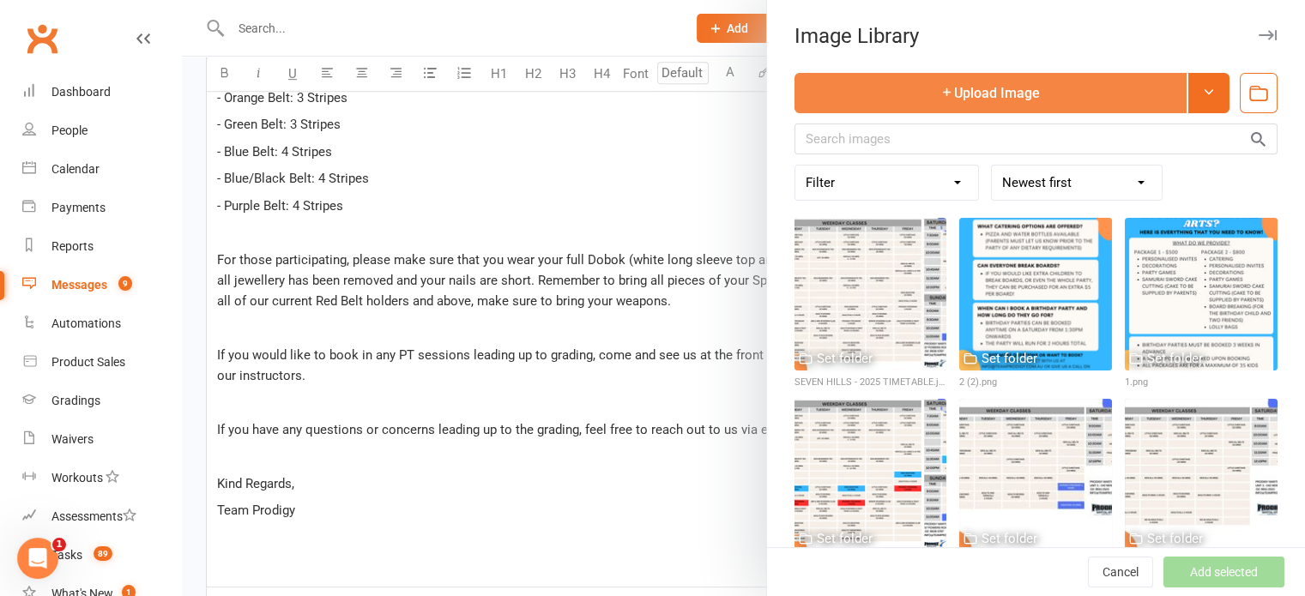
click at [916, 95] on button "Upload Image" at bounding box center [990, 93] width 392 height 40
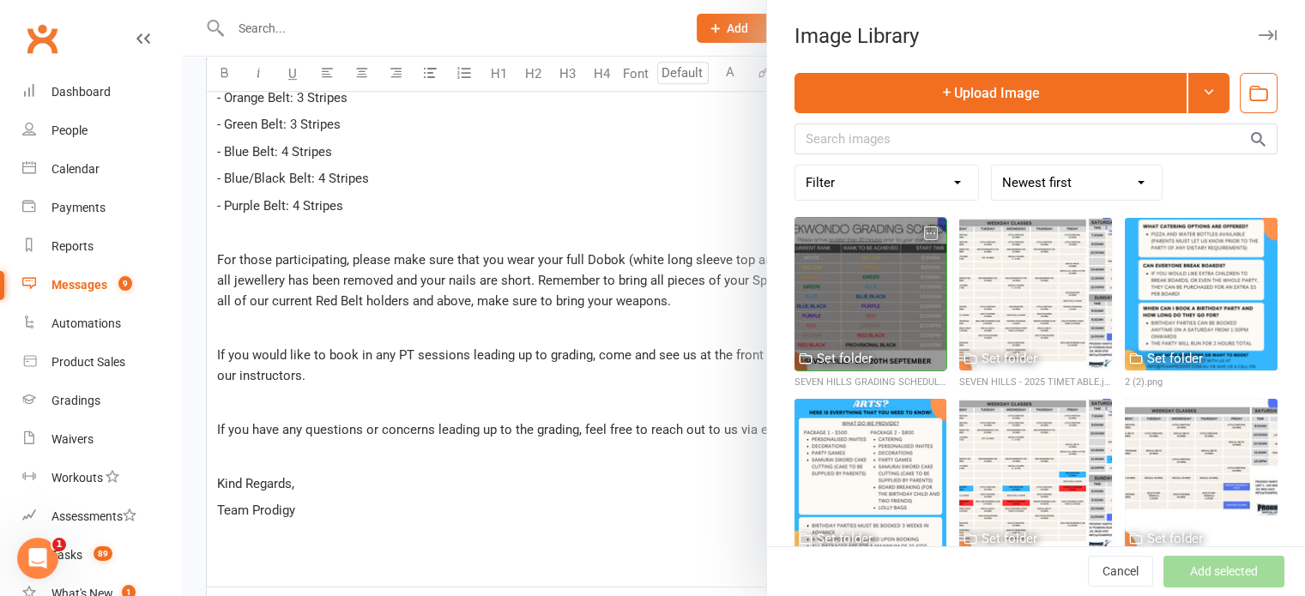
click at [863, 265] on div at bounding box center [870, 294] width 153 height 153
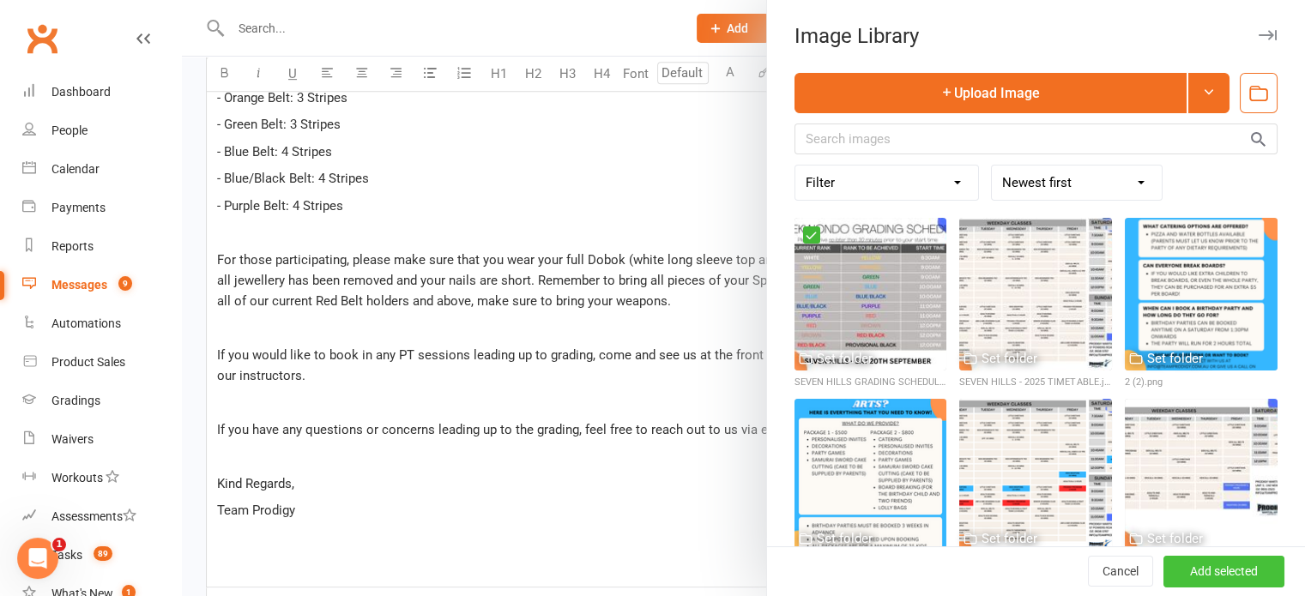
click at [1202, 562] on button "Add selected" at bounding box center [1223, 572] width 121 height 31
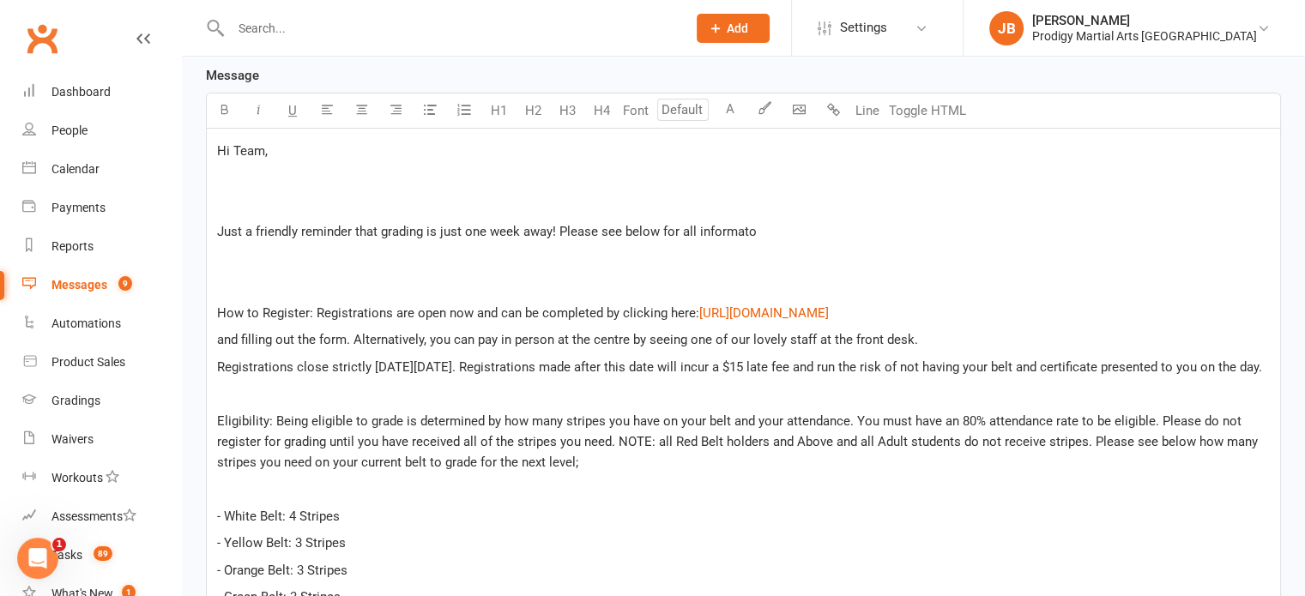
scroll to position [0, 0]
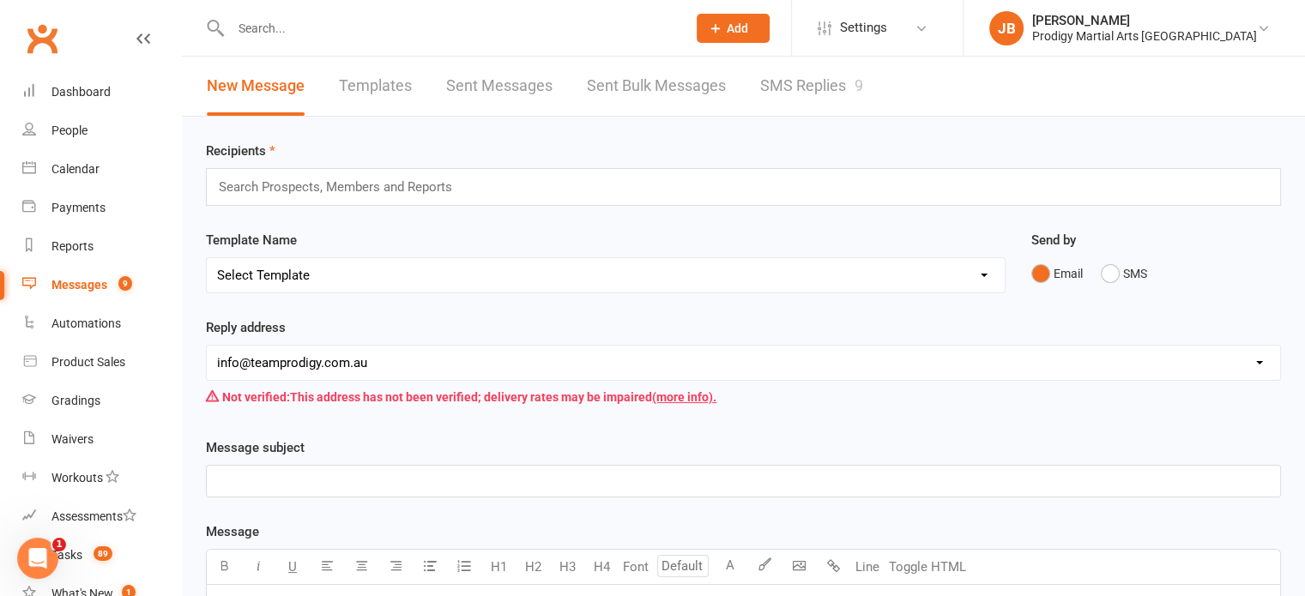
click at [371, 181] on input "text" at bounding box center [342, 187] width 251 height 22
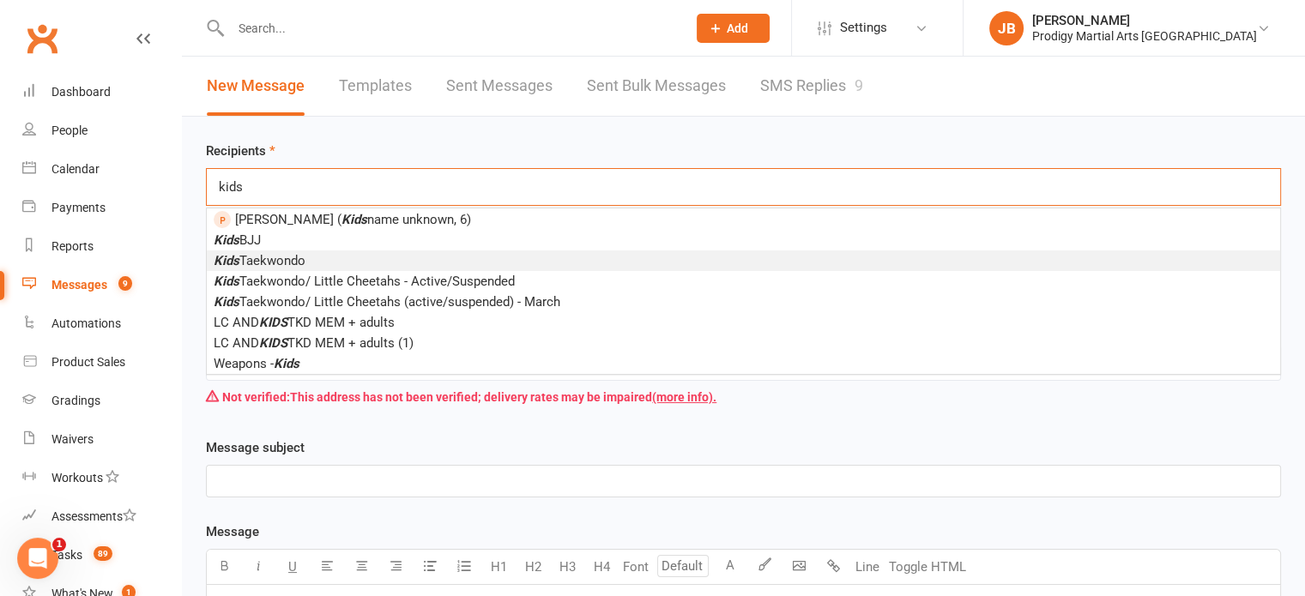
type input "kids"
click at [266, 260] on span "Kids Taekwondo" at bounding box center [260, 260] width 92 height 15
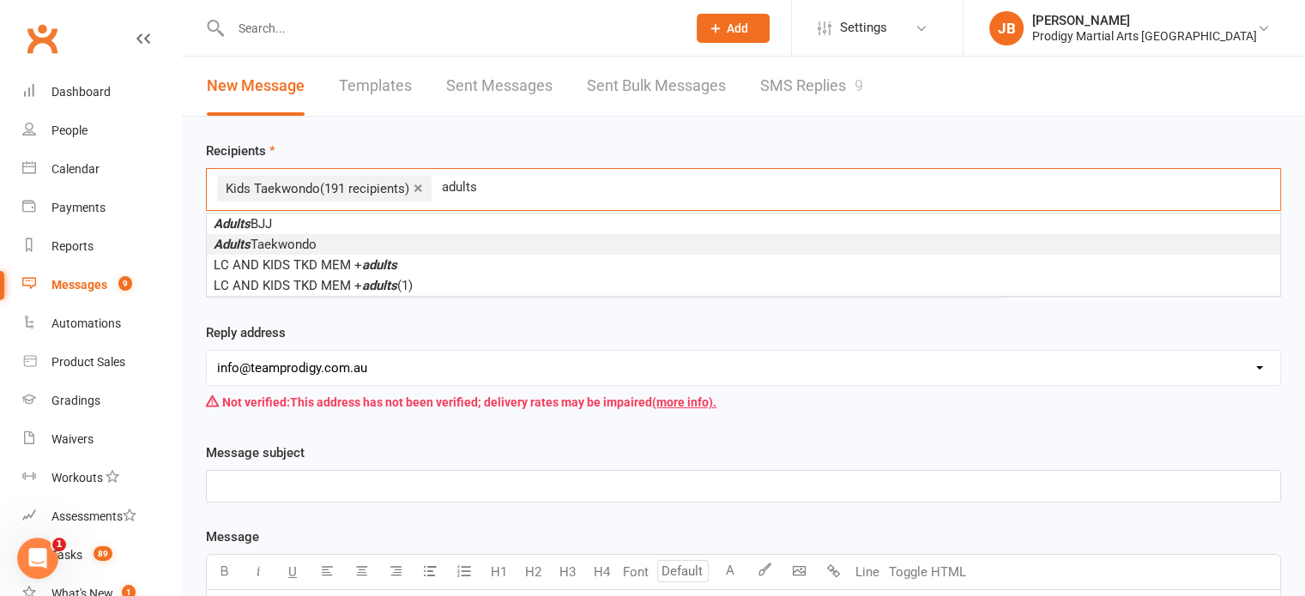
type input "adults"
click at [367, 239] on li "Adults Taekwondo" at bounding box center [743, 244] width 1073 height 21
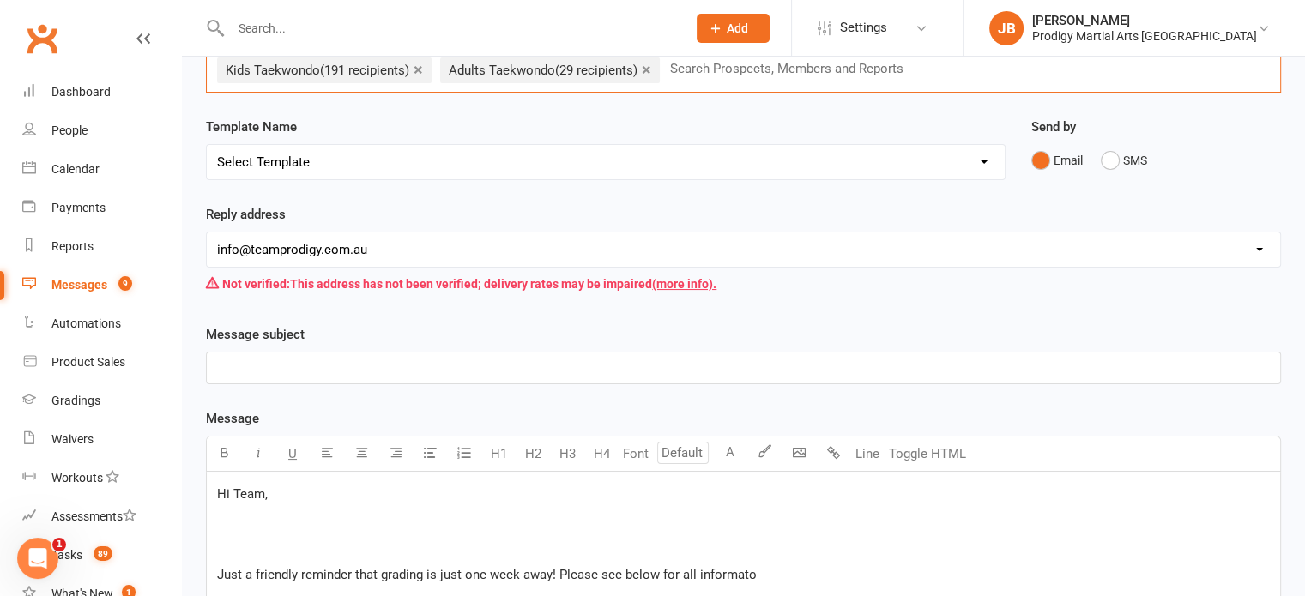
scroll to position [180, 0]
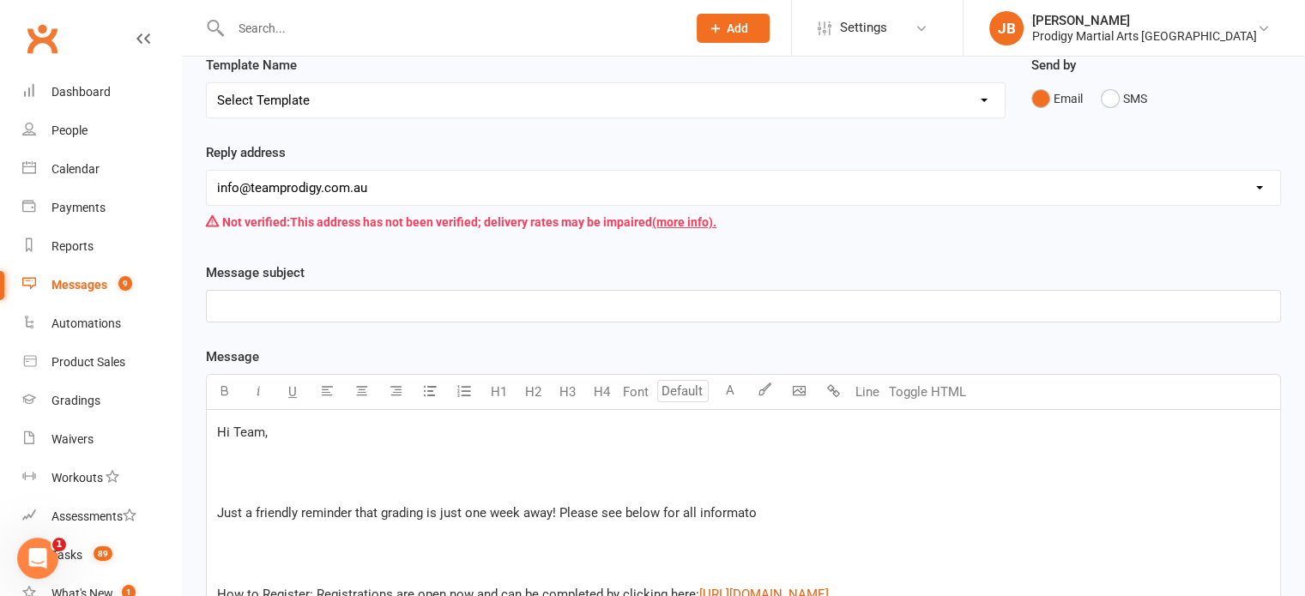
click at [350, 305] on p "﻿" at bounding box center [743, 306] width 1053 height 21
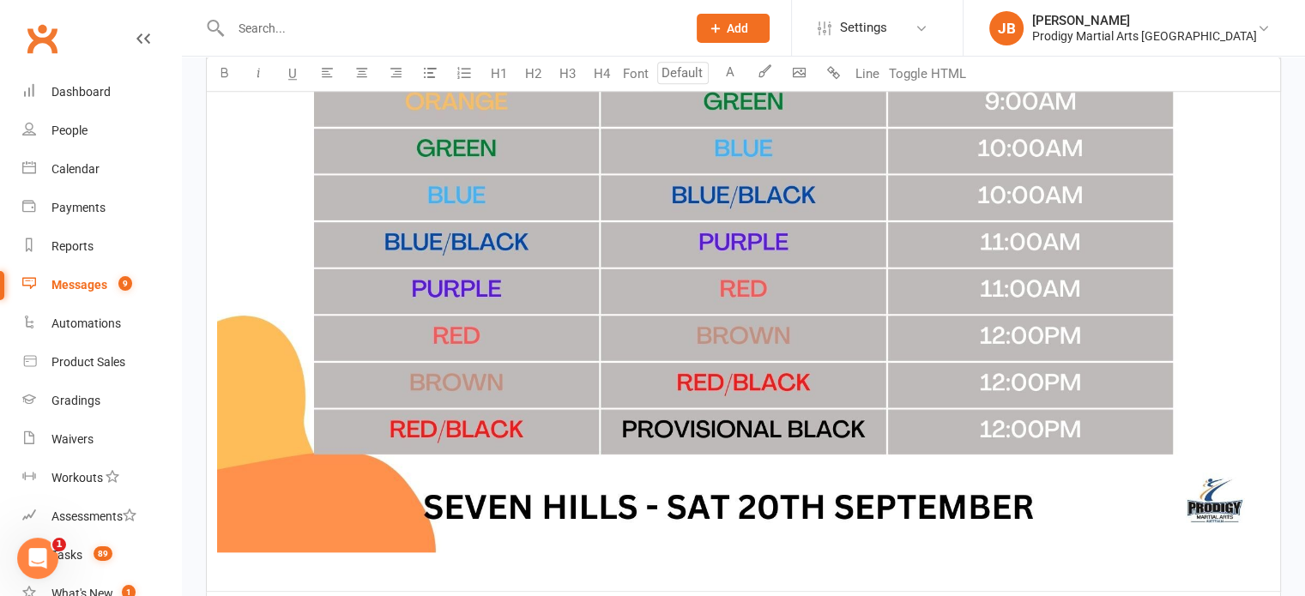
scroll to position [1988, 0]
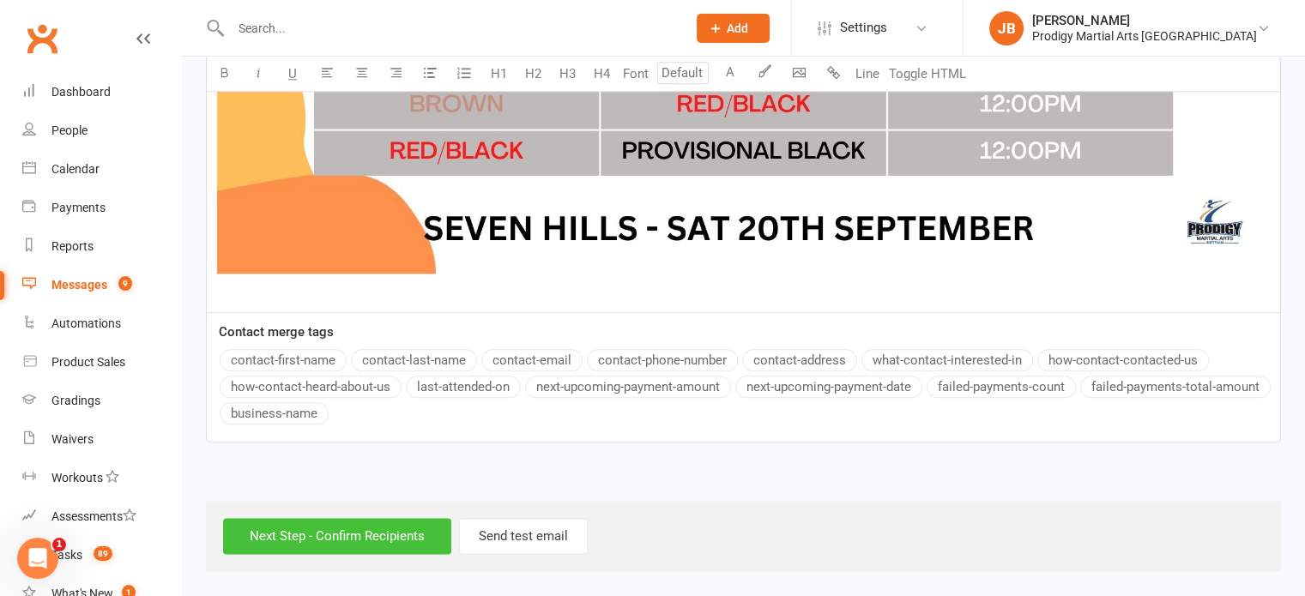
click at [322, 541] on input "Next Step - Confirm Recipients" at bounding box center [337, 536] width 228 height 36
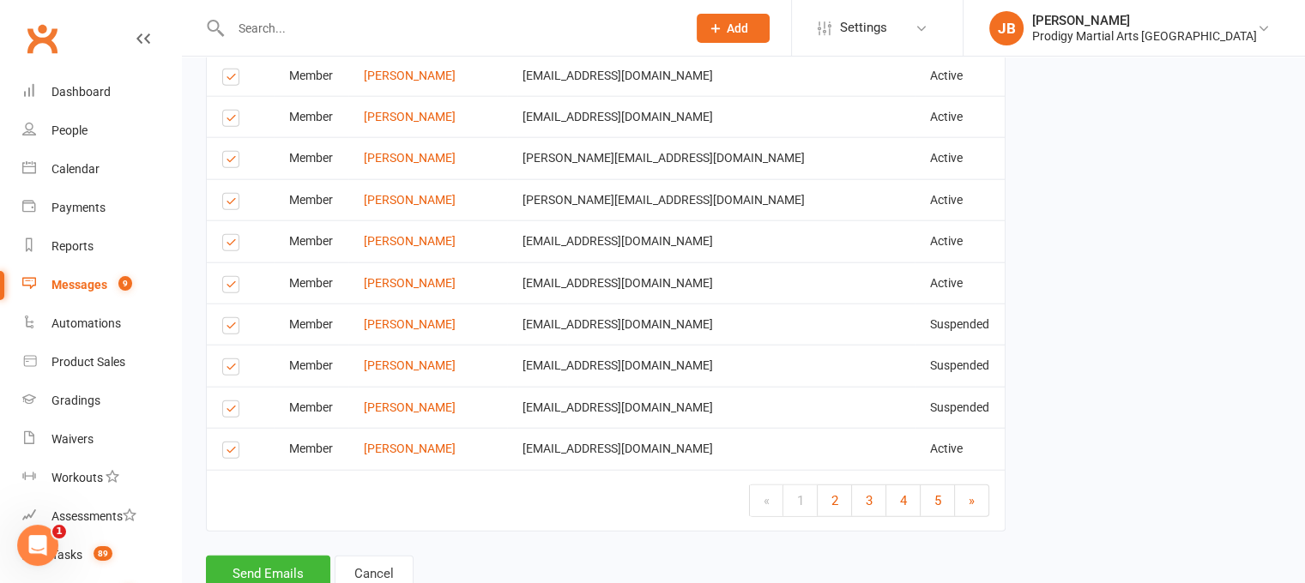
scroll to position [4340, 0]
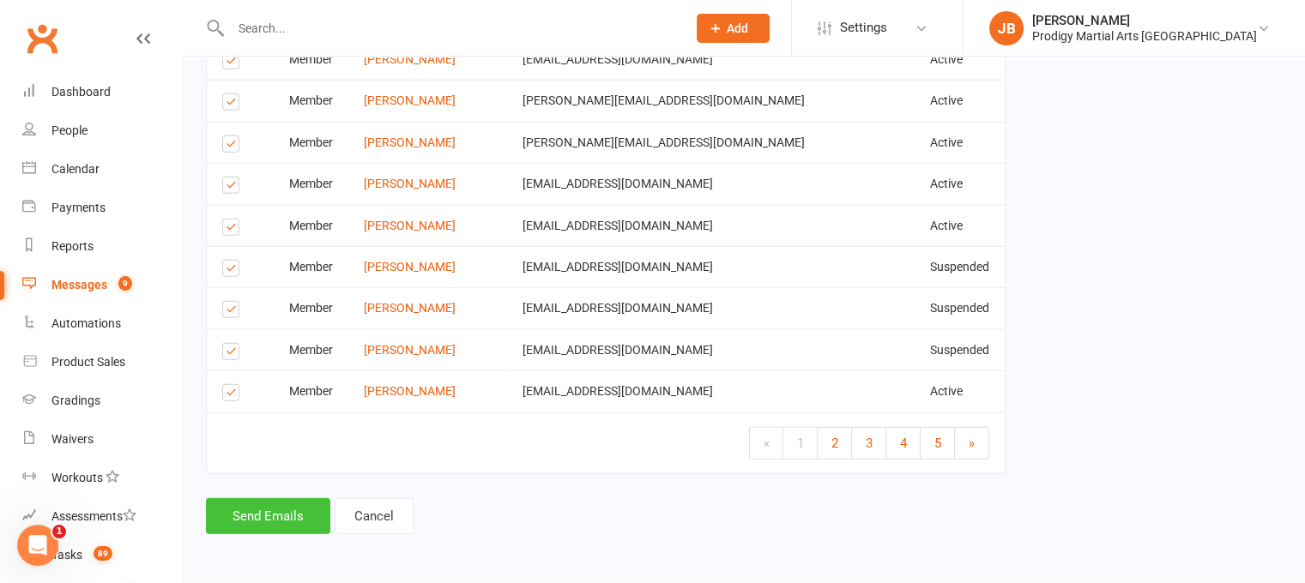
click at [288, 519] on button "Send Emails" at bounding box center [268, 516] width 124 height 36
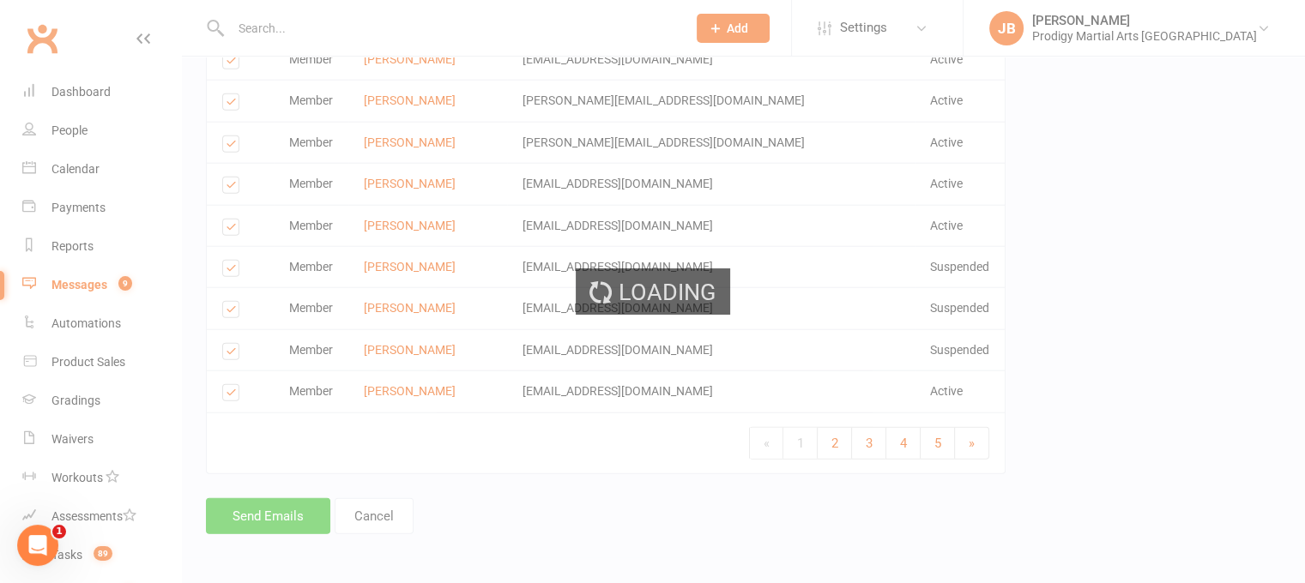
scroll to position [4334, 0]
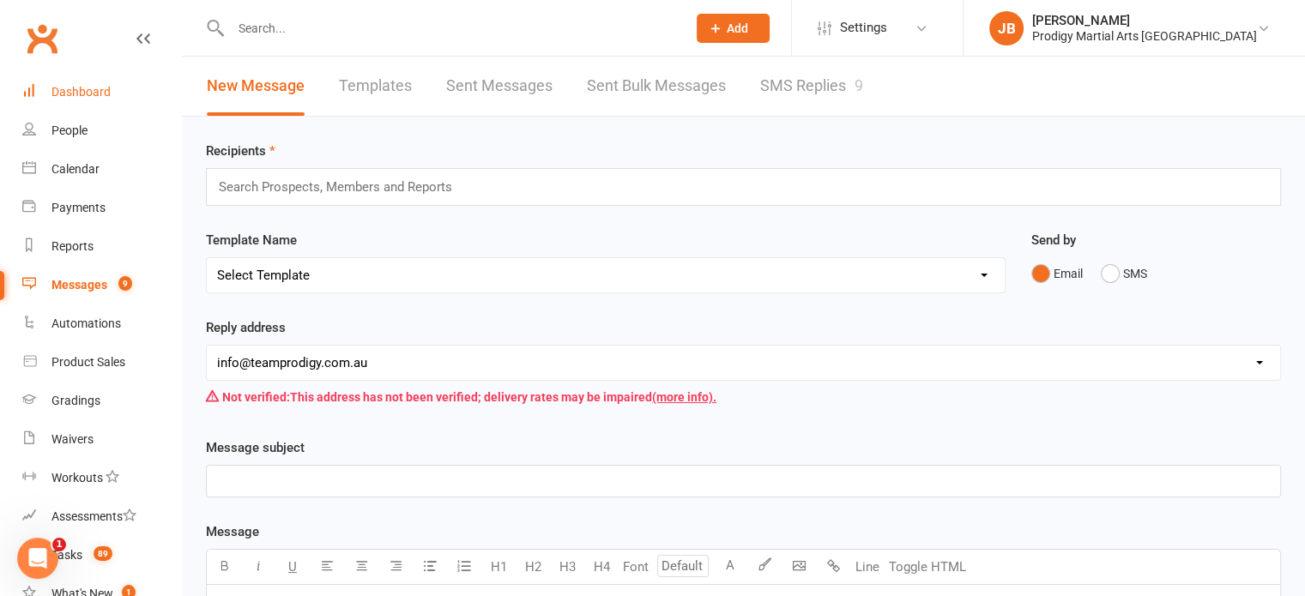
click at [116, 98] on link "Dashboard" at bounding box center [101, 92] width 159 height 39
